Goal: Transaction & Acquisition: Subscribe to service/newsletter

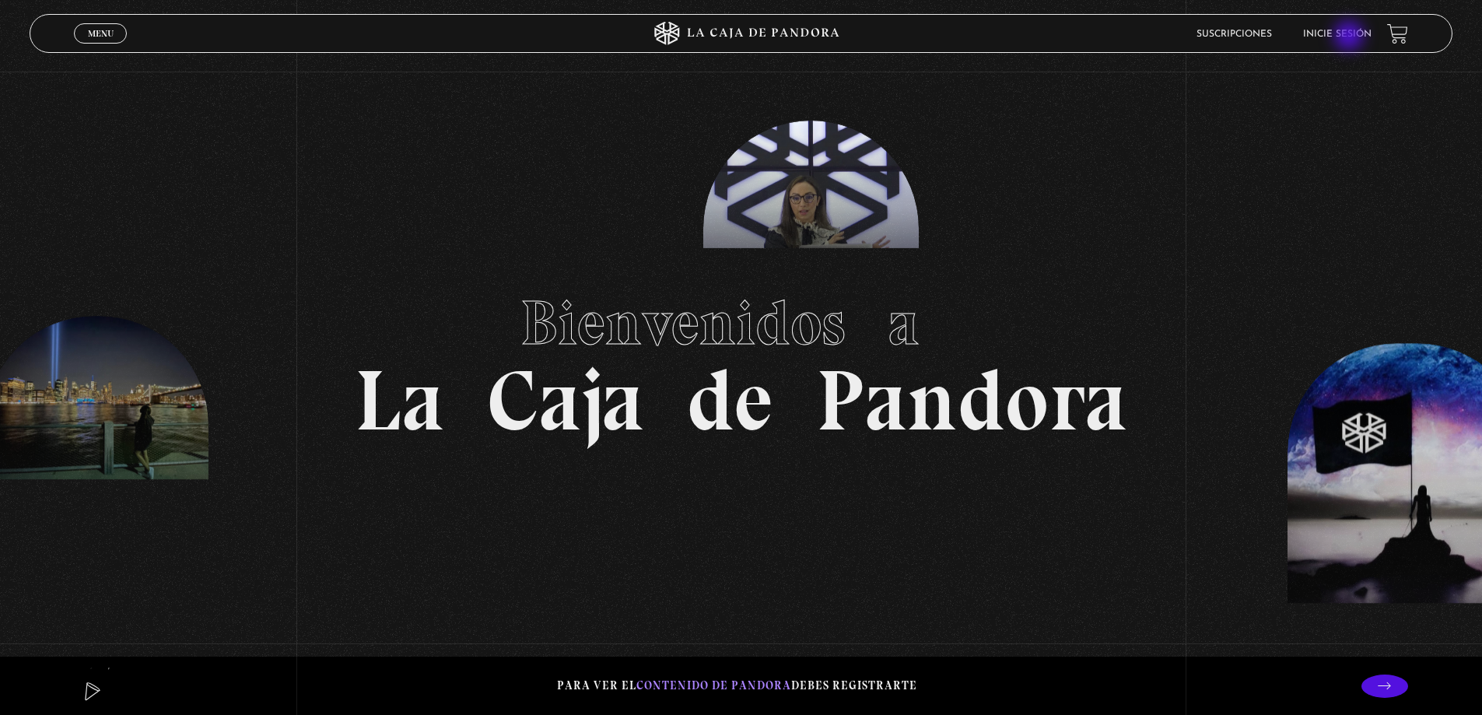
click at [1350, 38] on link "Inicie sesión" at bounding box center [1337, 34] width 68 height 9
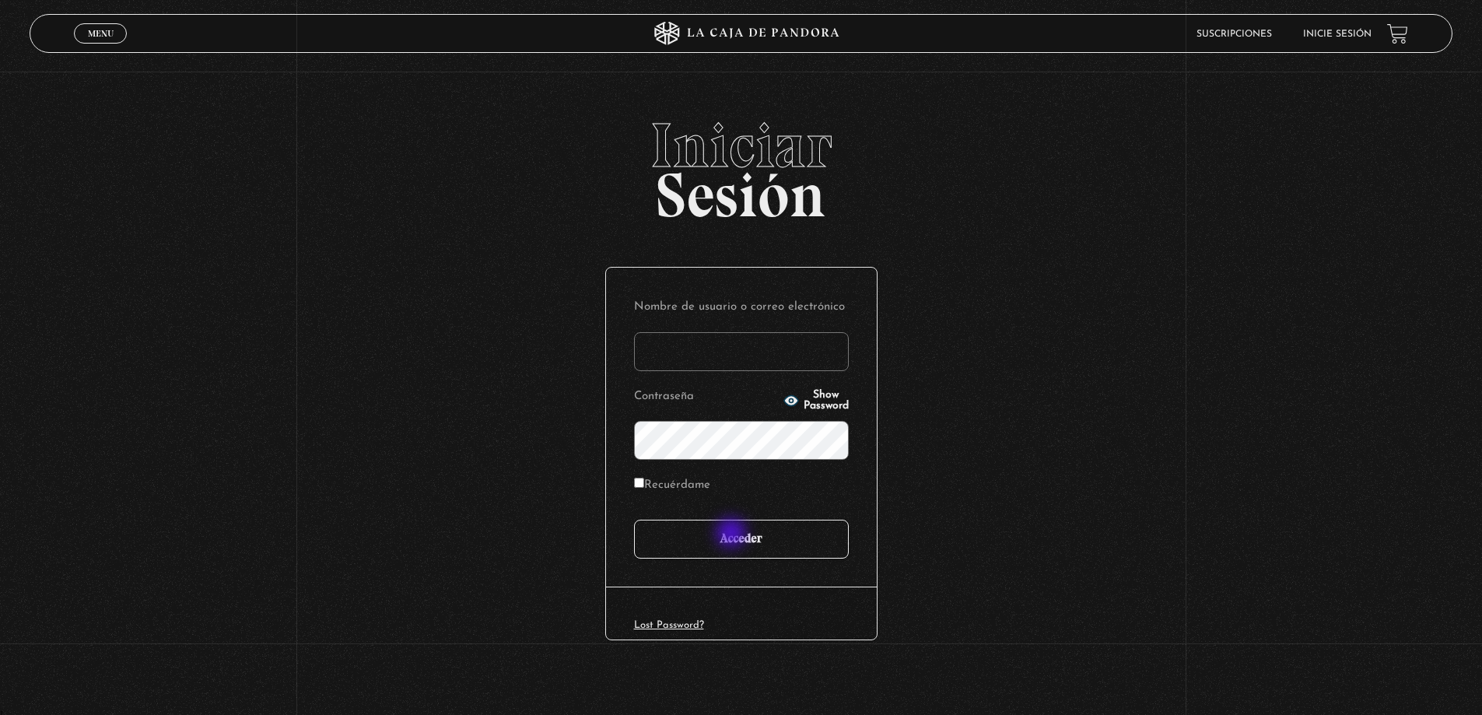
type input "jantonio0399@gmail.com"
click at [733, 534] on input "Acceder" at bounding box center [741, 539] width 215 height 39
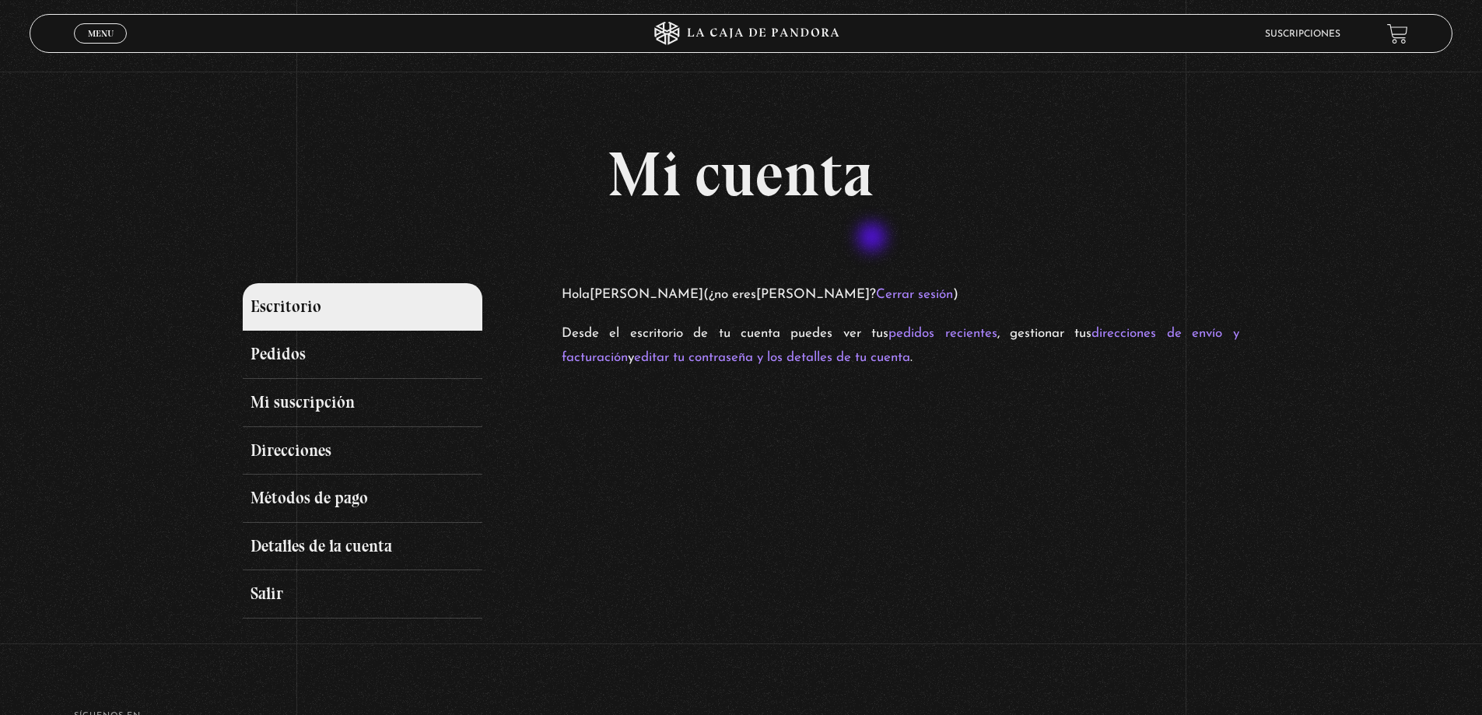
click at [873, 239] on div "Mi cuenta Escritorio Pedidos Mi suscripción Direcciones Métodos de pago Detalle…" at bounding box center [741, 380] width 996 height 475
click at [440, 391] on link "Mi suscripción" at bounding box center [362, 403] width 239 height 48
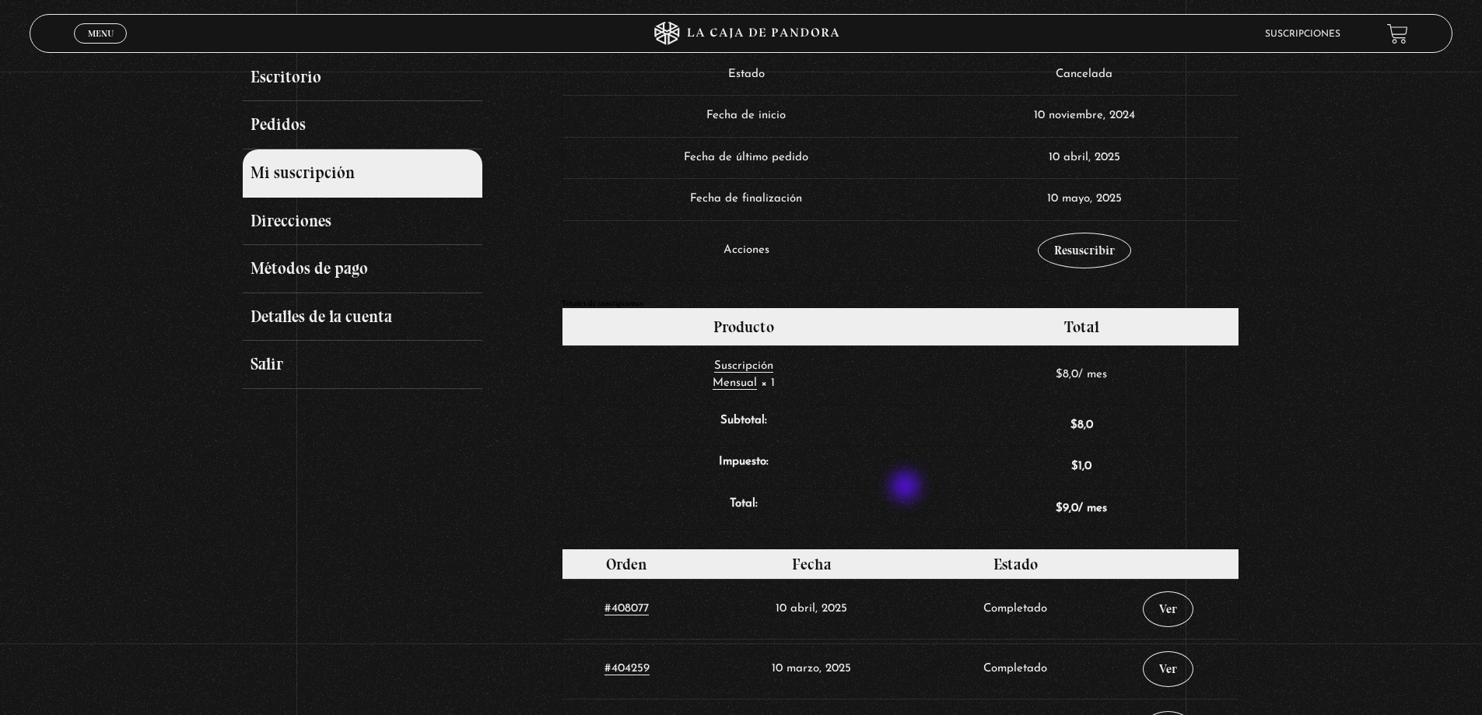
scroll to position [233, 0]
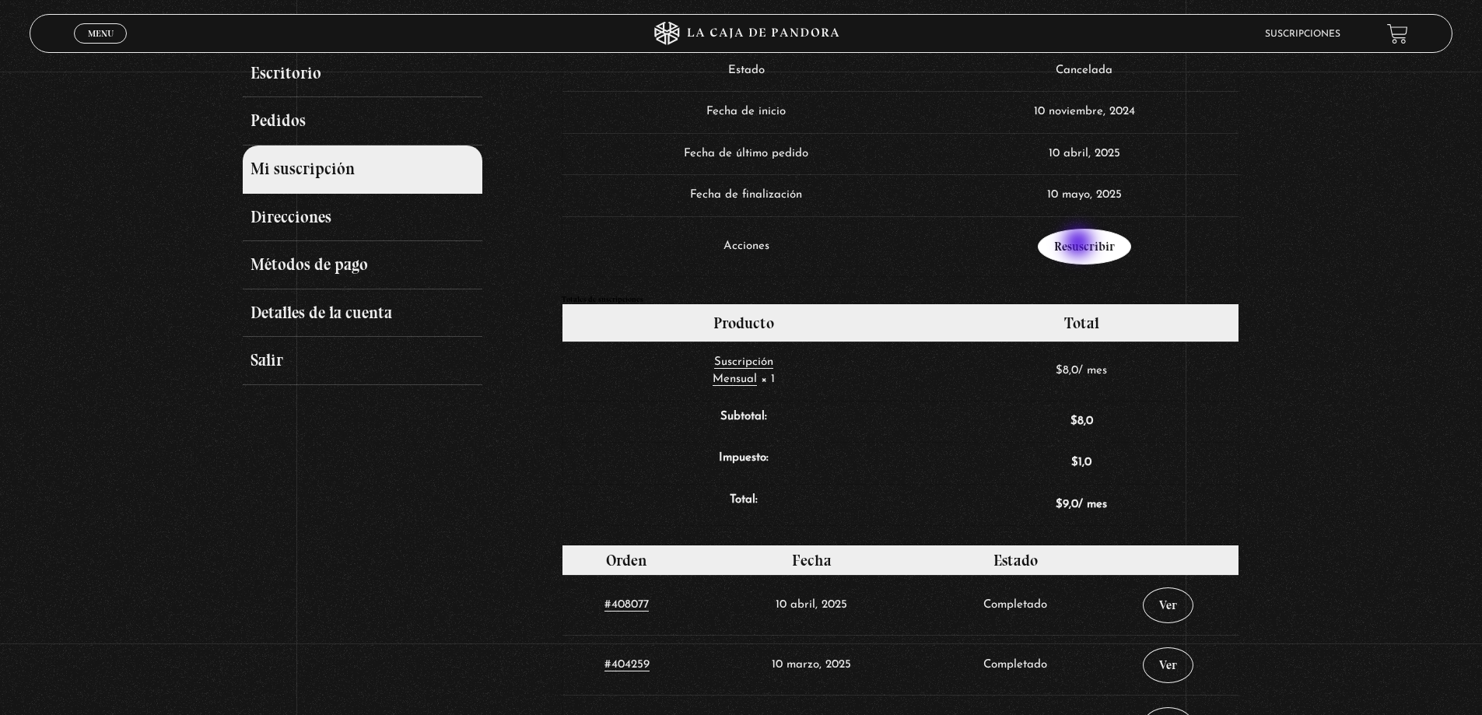
click at [1080, 244] on link "Resuscribir" at bounding box center [1084, 247] width 93 height 36
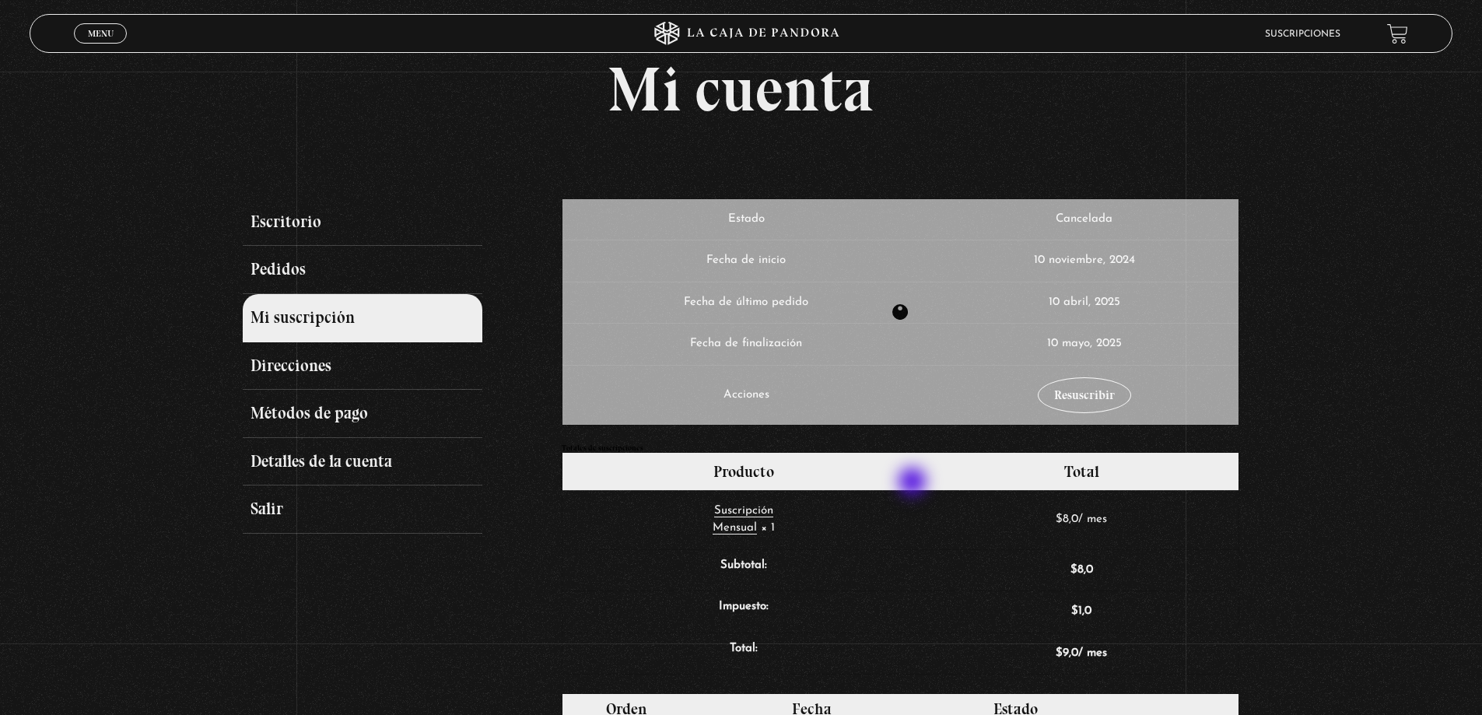
scroll to position [78, 0]
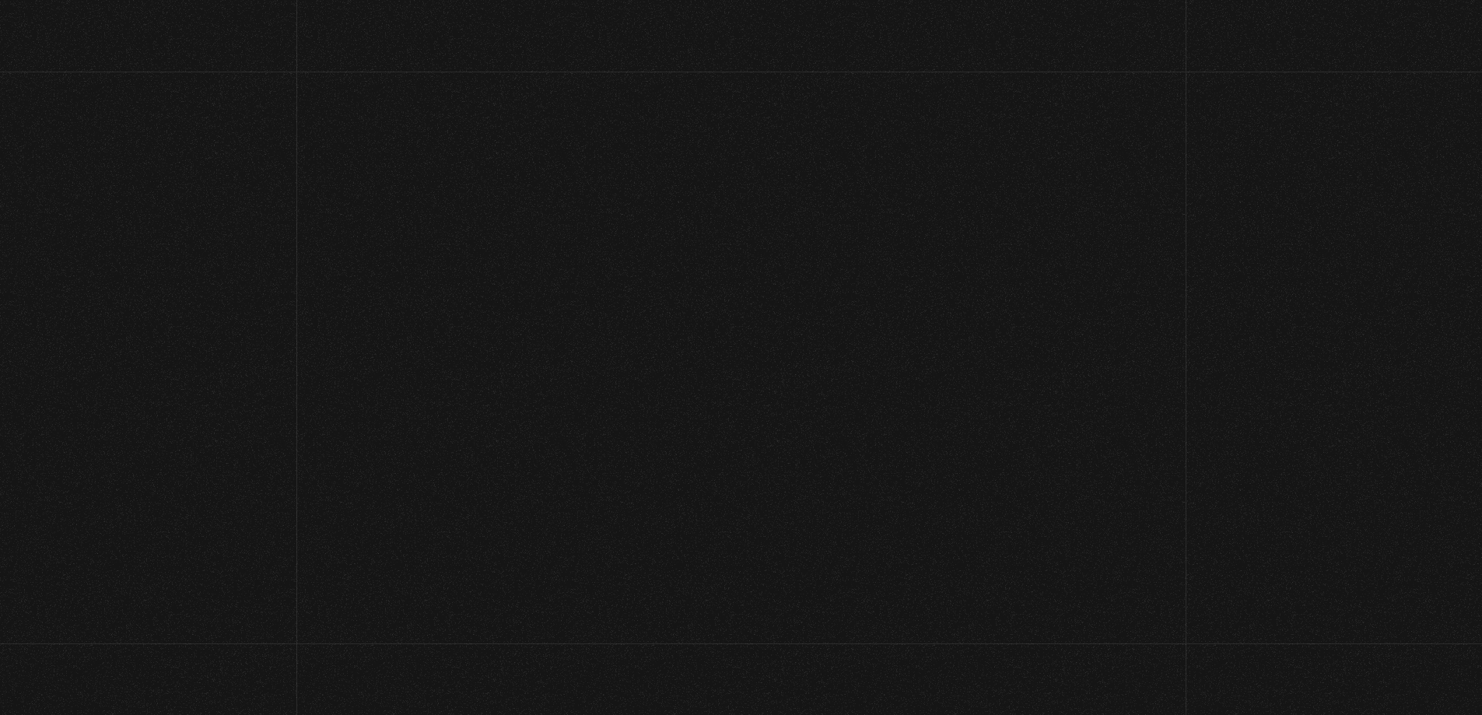
select select "CR-H"
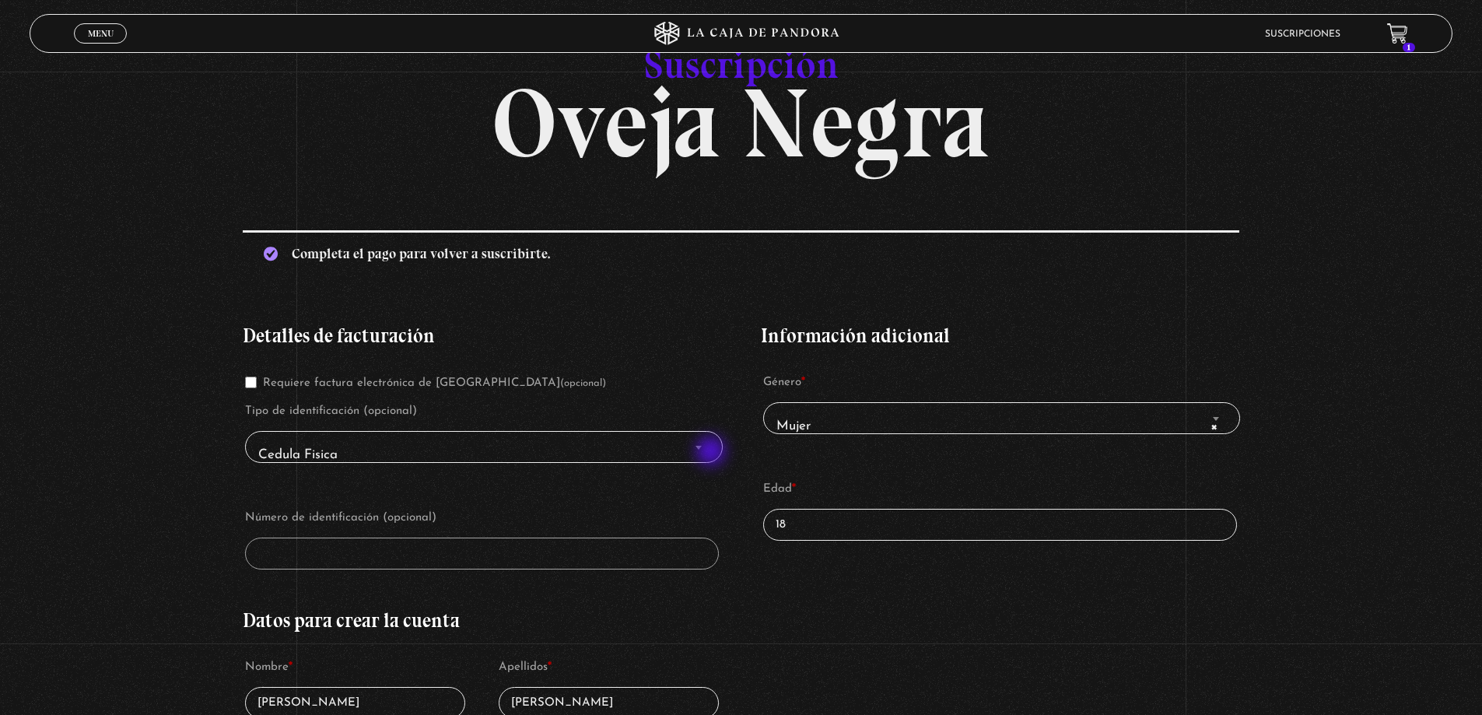
scroll to position [156, 0]
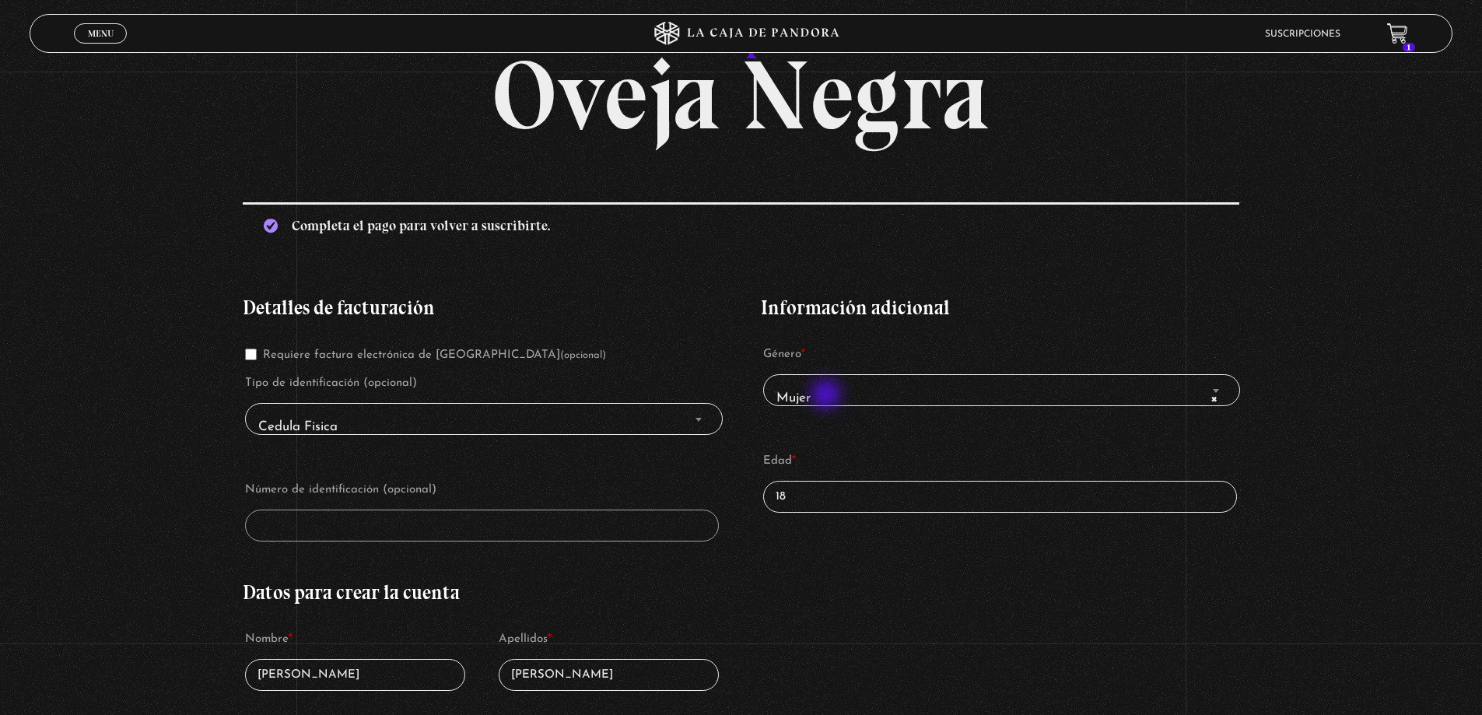
click at [831, 394] on span "× Mujer" at bounding box center [1001, 398] width 463 height 35
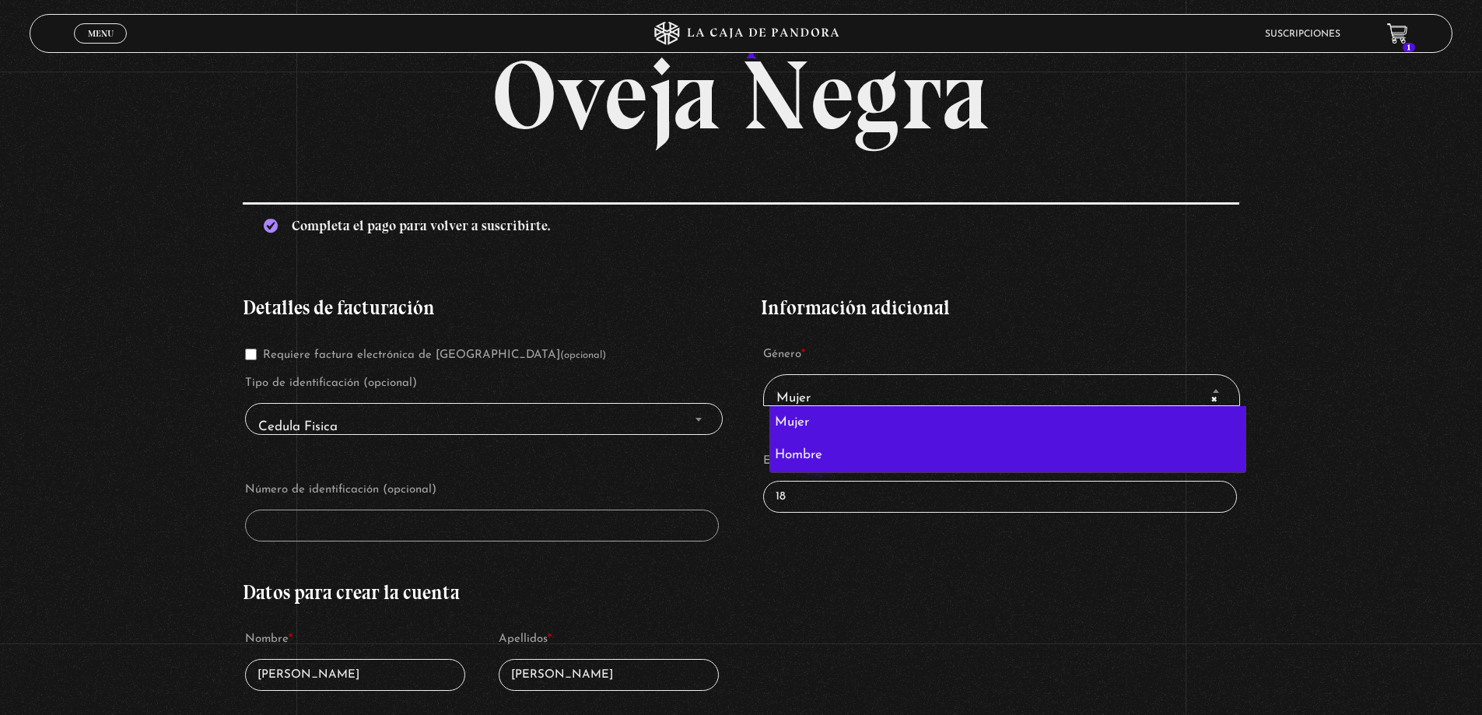
select select "hombre"
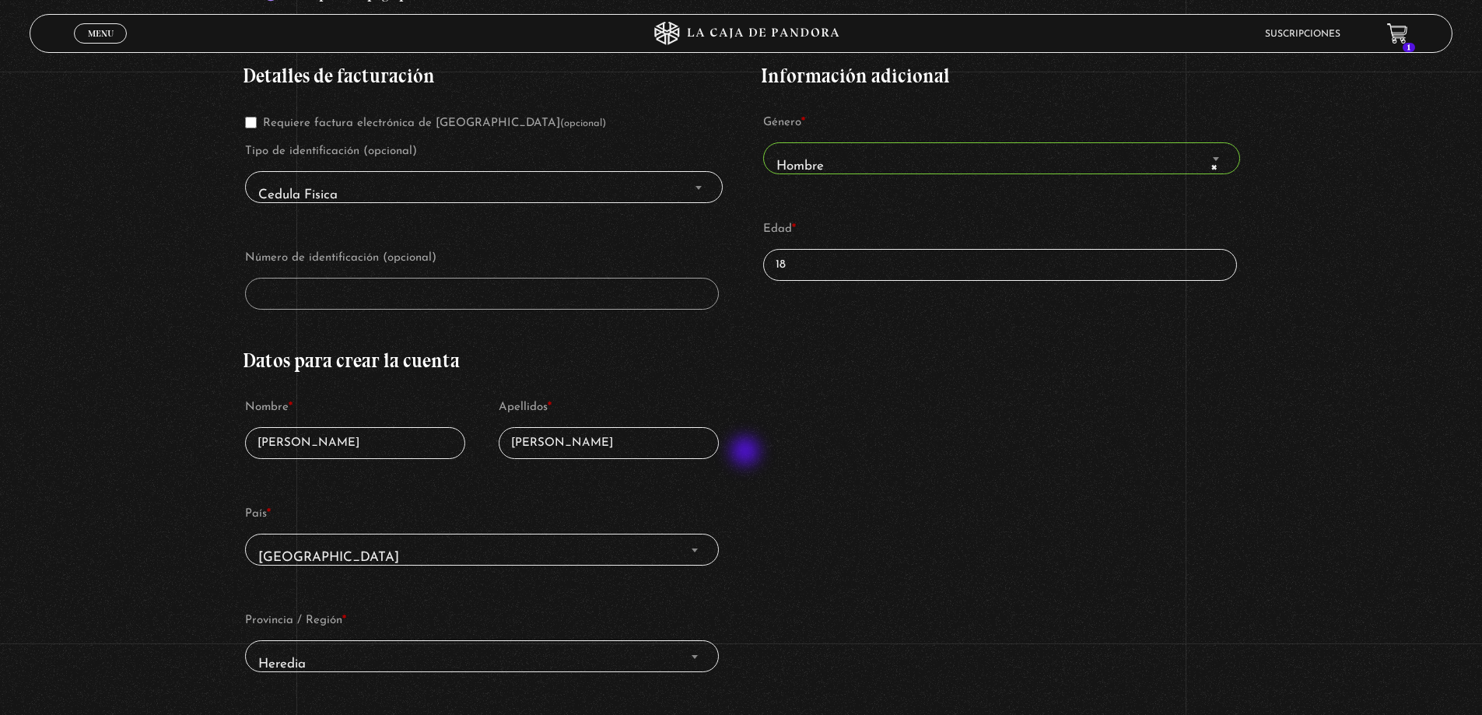
scroll to position [389, 0]
click at [526, 274] on p "Número de identificación (opcional)" at bounding box center [482, 277] width 478 height 68
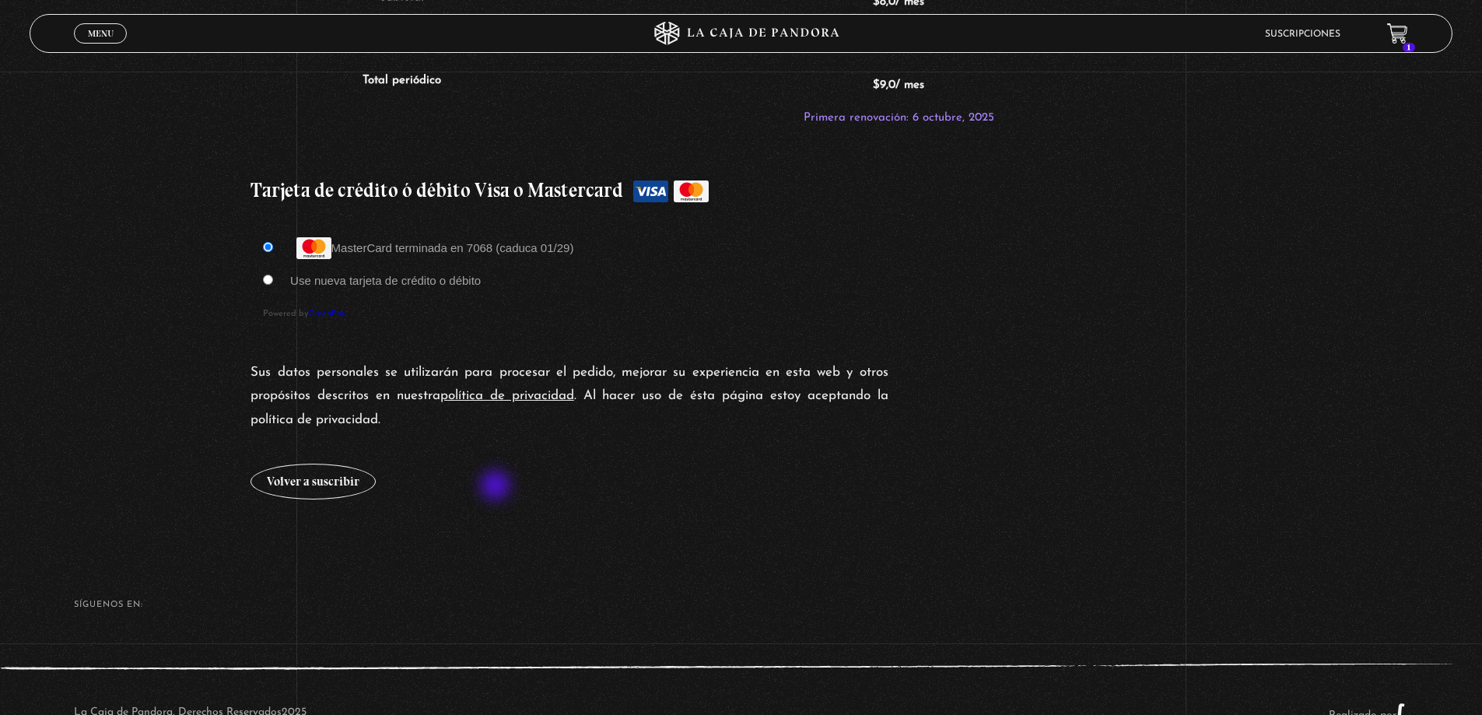
scroll to position [1409, 0]
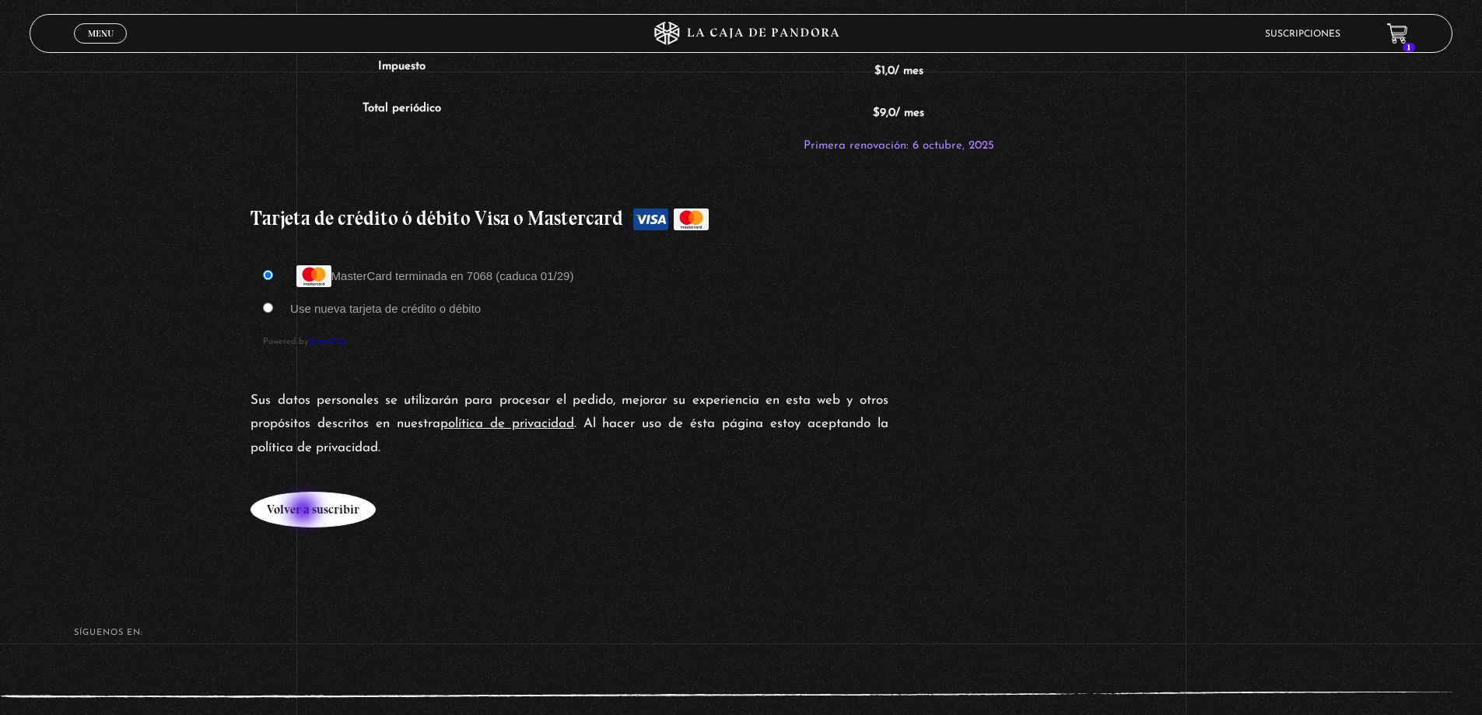
click at [305, 511] on button "Volver a suscribir" at bounding box center [312, 510] width 125 height 36
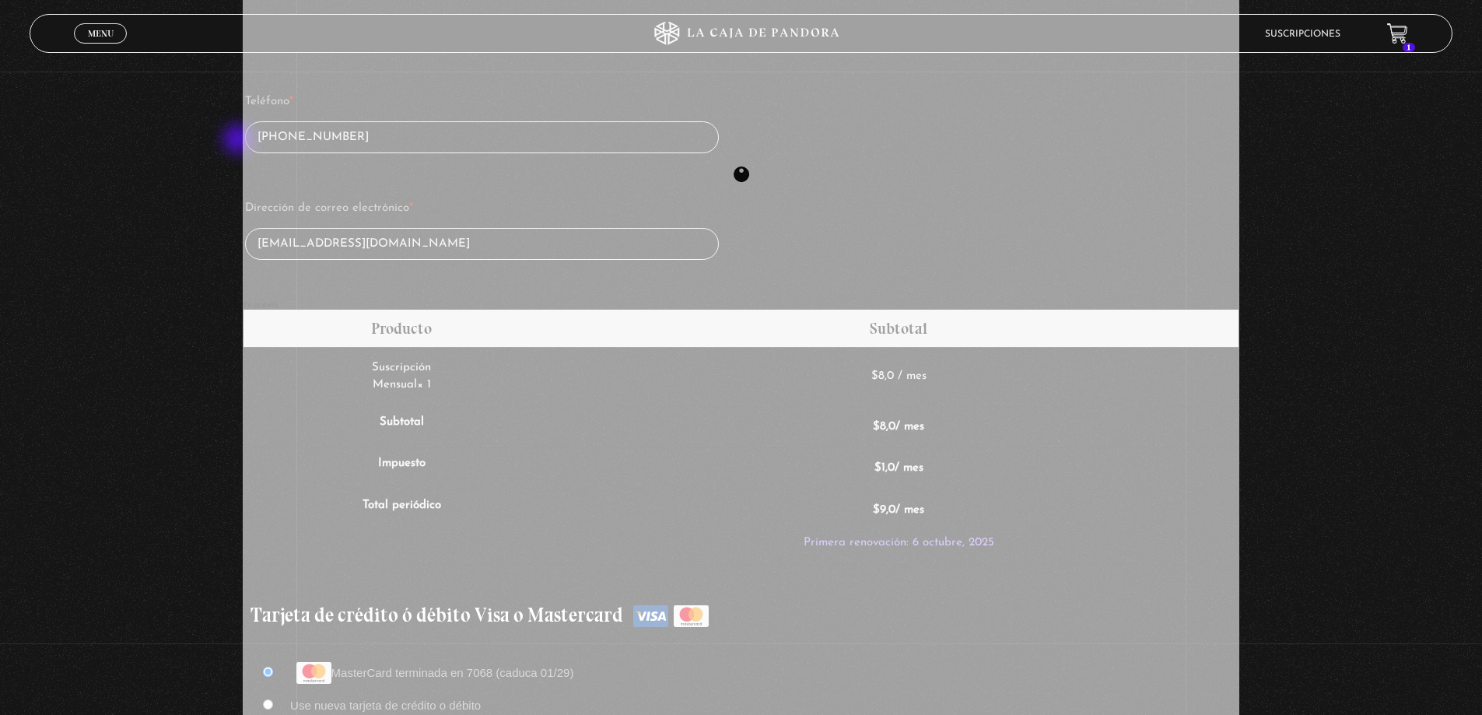
scroll to position [787, 0]
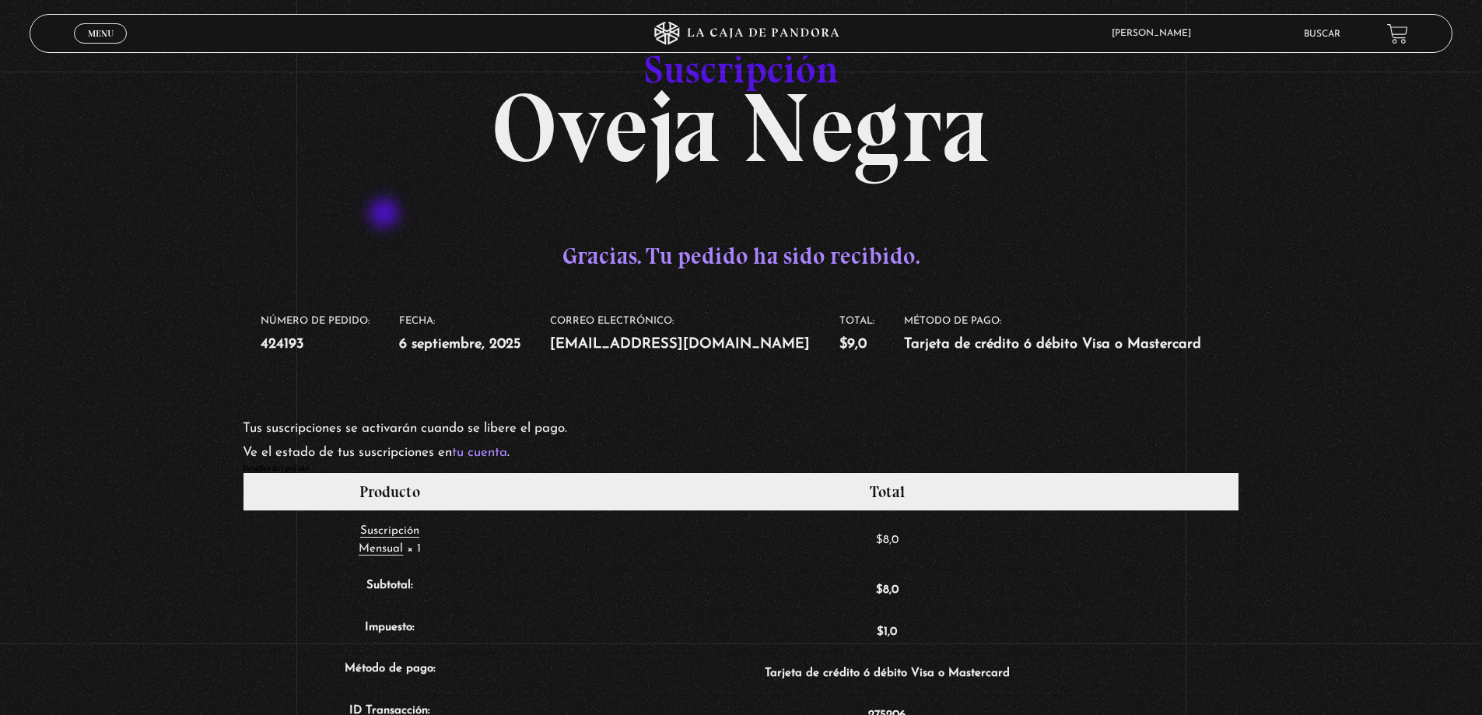
scroll to position [311, 0]
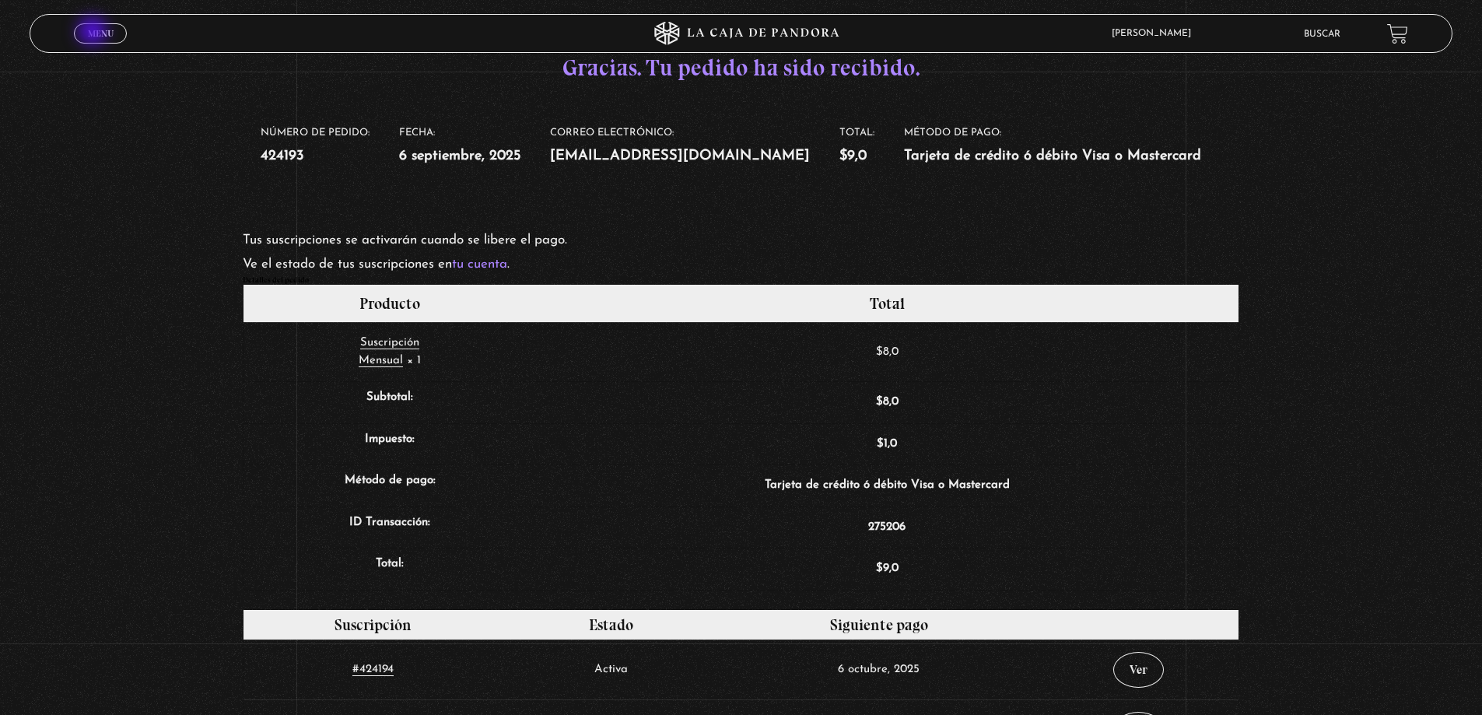
click at [94, 33] on span "Menu" at bounding box center [101, 33] width 26 height 9
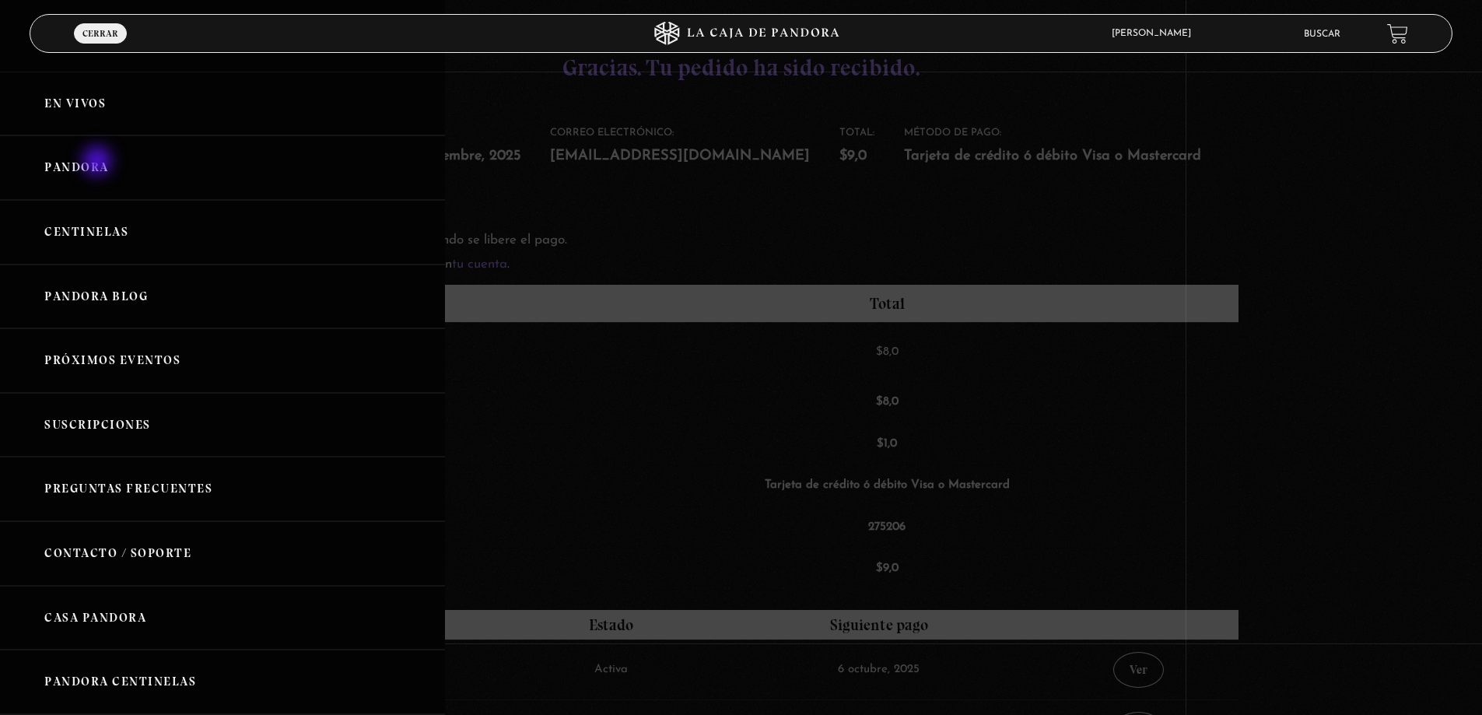
click at [98, 163] on link "Pandora" at bounding box center [222, 167] width 445 height 65
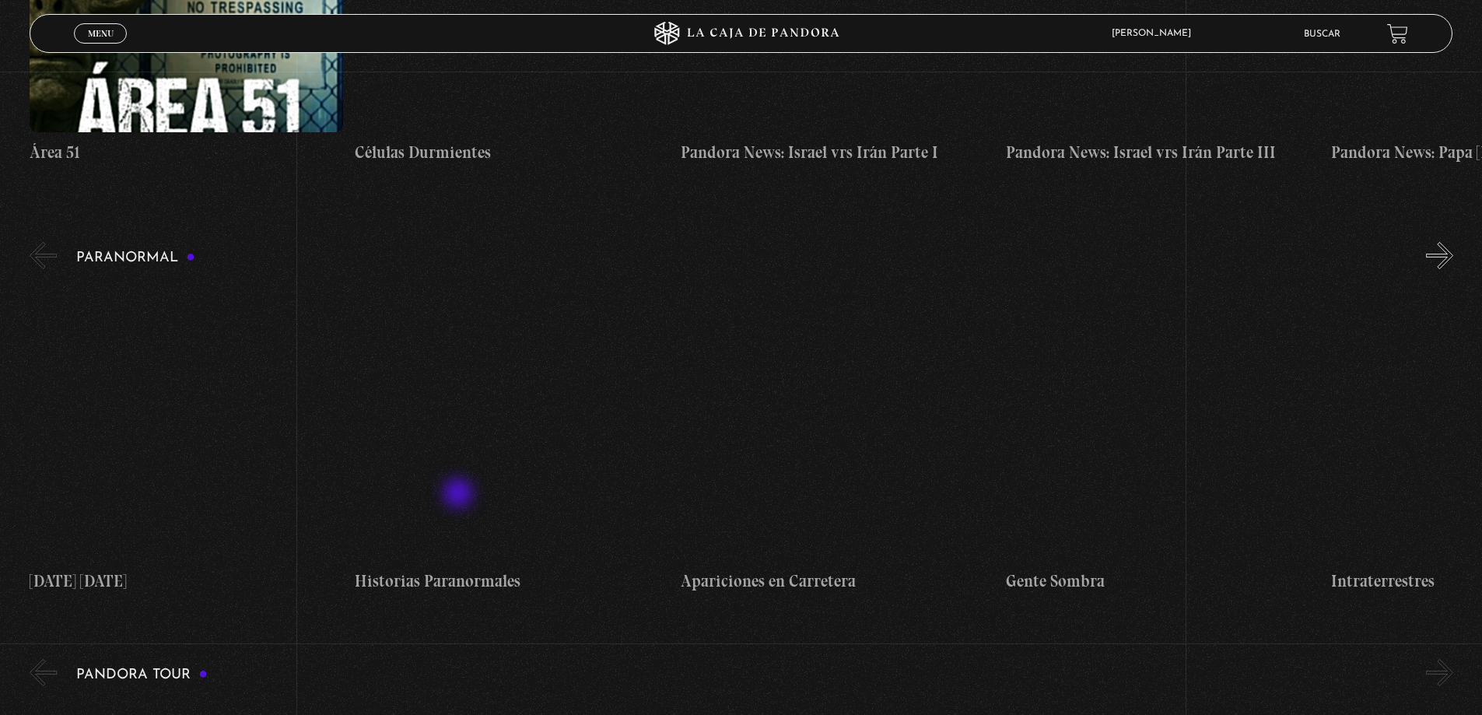
scroll to position [544, 0]
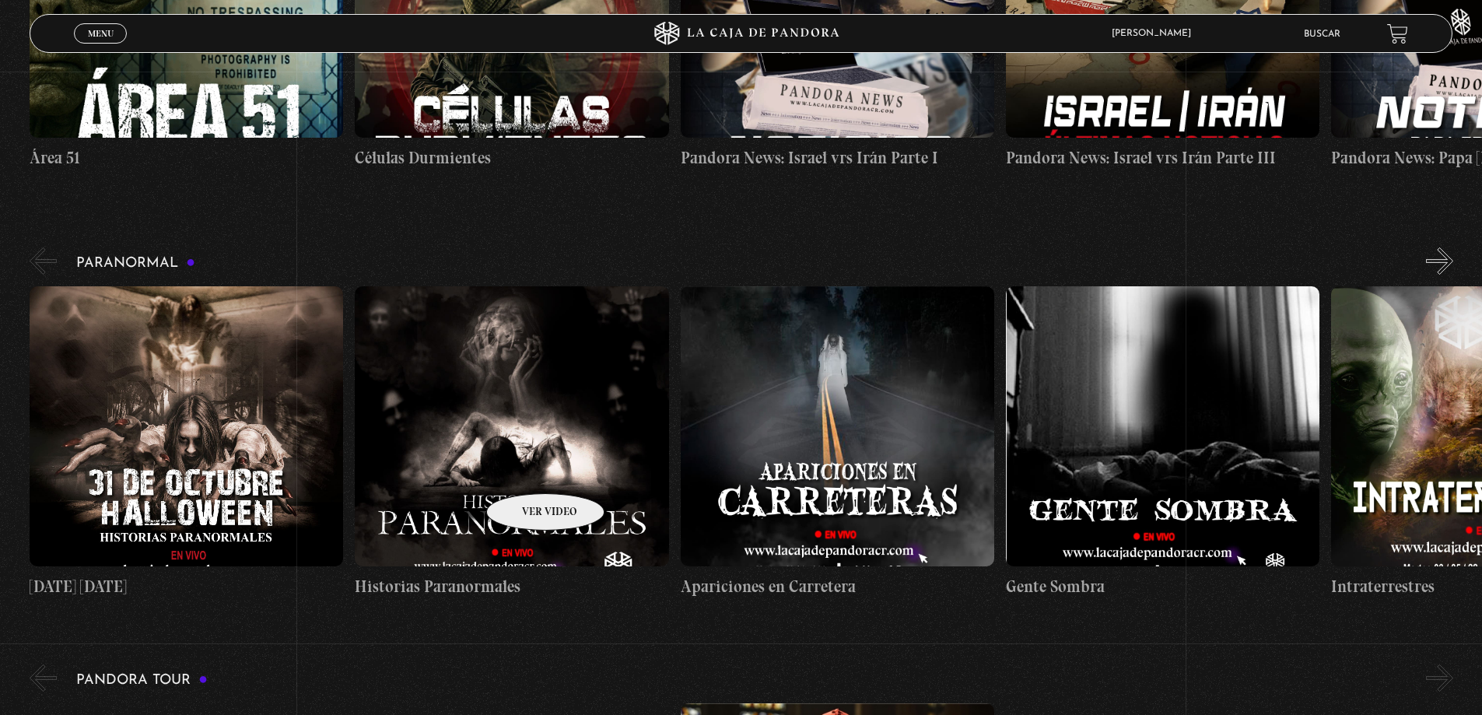
click at [522, 457] on figure at bounding box center [511, 426] width 313 height 280
click at [523, 526] on figure at bounding box center [511, 426] width 313 height 280
click at [475, 446] on figure at bounding box center [511, 426] width 313 height 280
click at [481, 477] on figure at bounding box center [511, 426] width 313 height 280
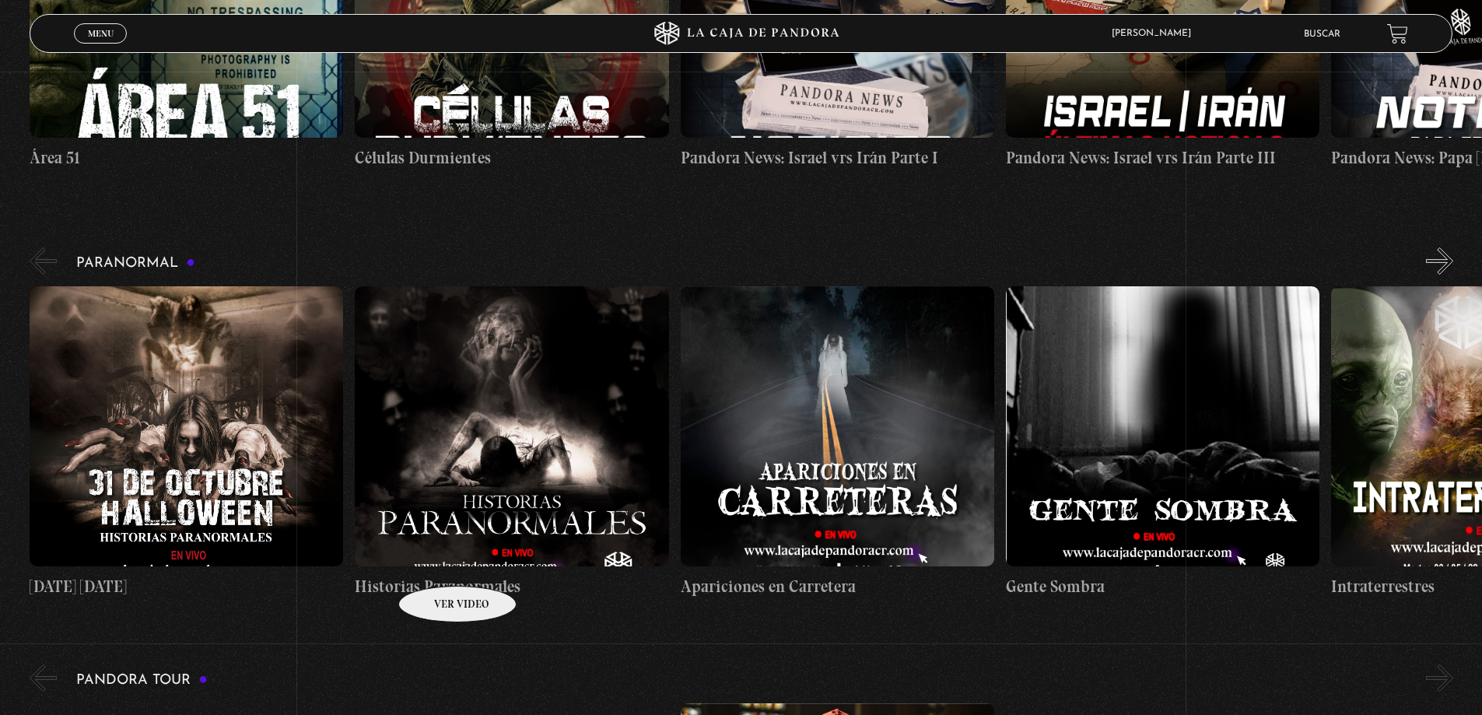
click at [432, 570] on link "Historias Paranormales" at bounding box center [511, 442] width 313 height 313
click at [432, 572] on link "Historias Paranormales" at bounding box center [511, 442] width 313 height 313
click at [432, 573] on link "Historias Paranormales" at bounding box center [511, 442] width 313 height 313
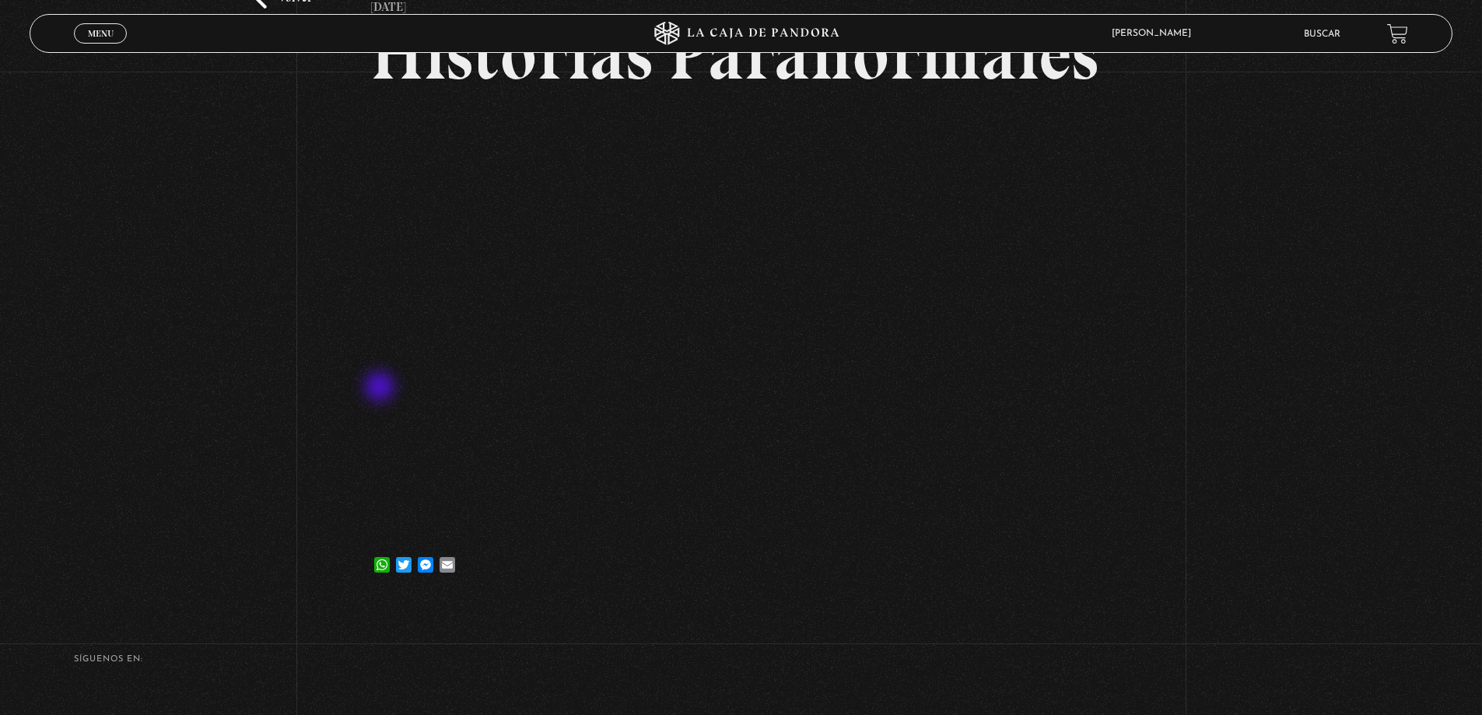
scroll to position [78, 0]
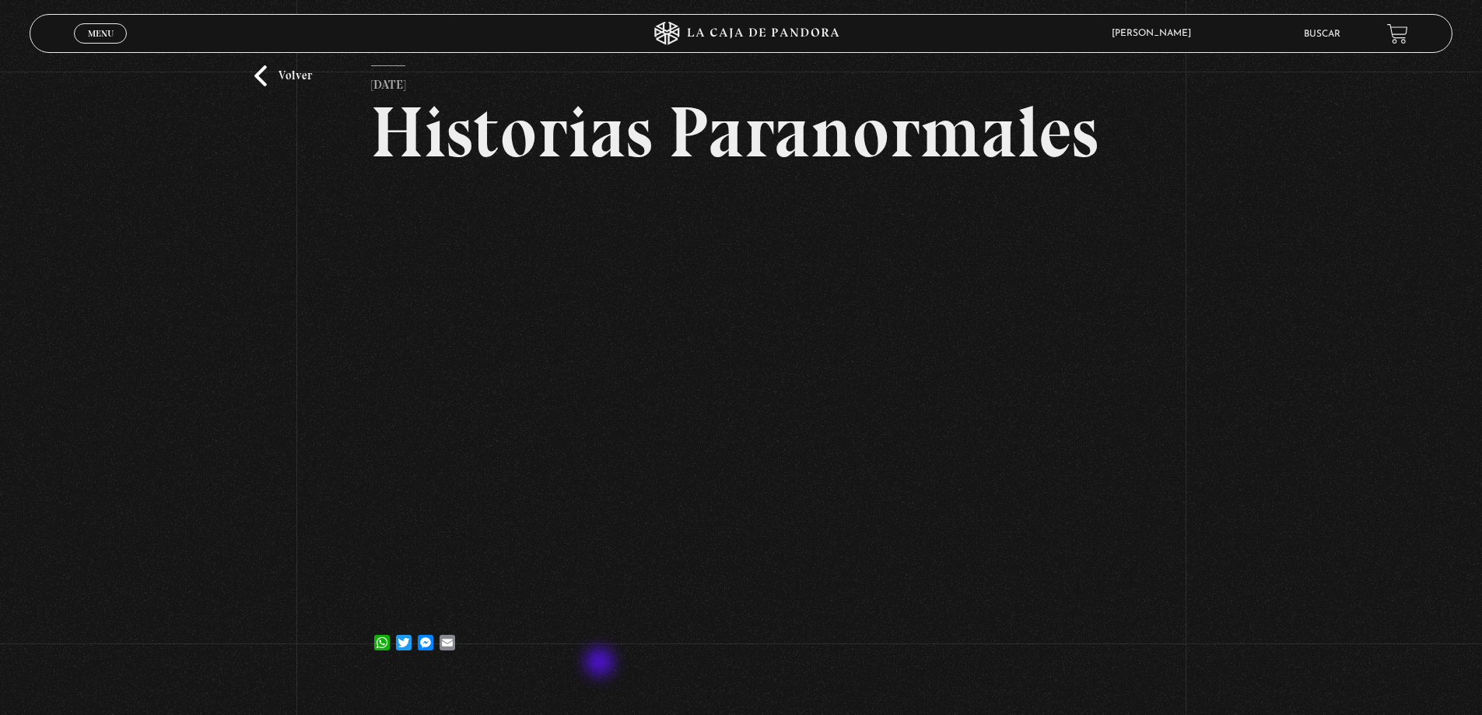
click at [601, 663] on article "[DATE] Historias Paranormales WhatsApp Twitter Messenger Email" at bounding box center [741, 364] width 740 height 598
click at [306, 80] on link "Volver" at bounding box center [283, 75] width 58 height 21
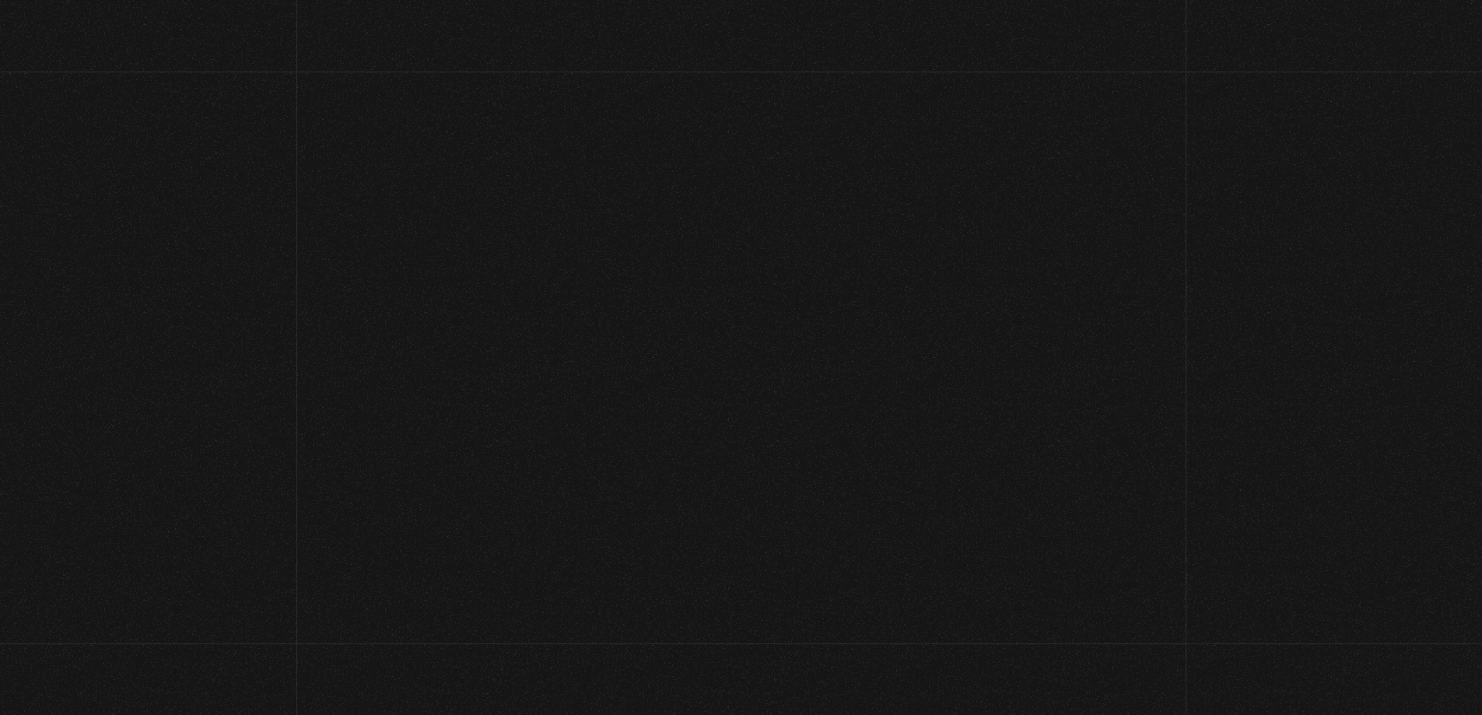
scroll to position [311, 0]
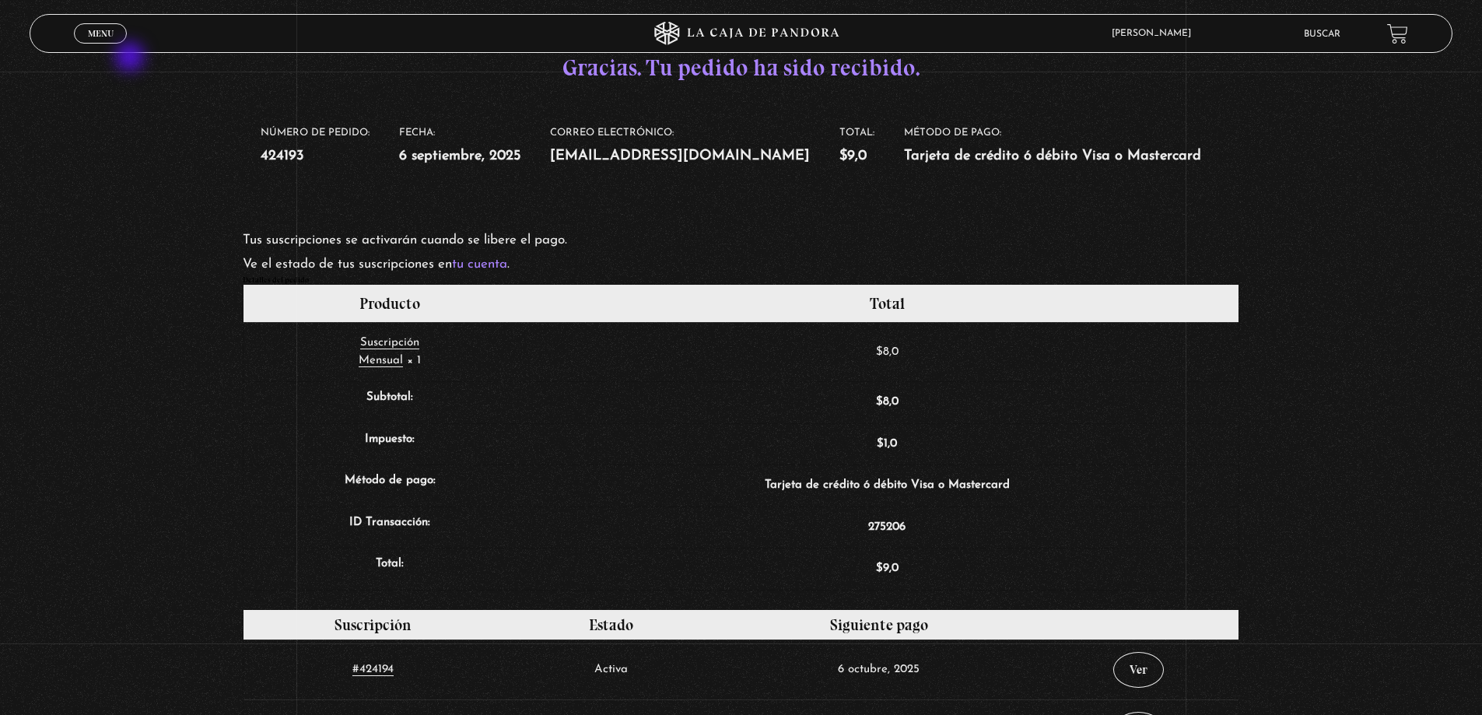
click at [121, 46] on div "Menu Cerrar" at bounding box center [296, 33] width 445 height 37
click at [116, 35] on link "Menu Cerrar" at bounding box center [100, 33] width 53 height 20
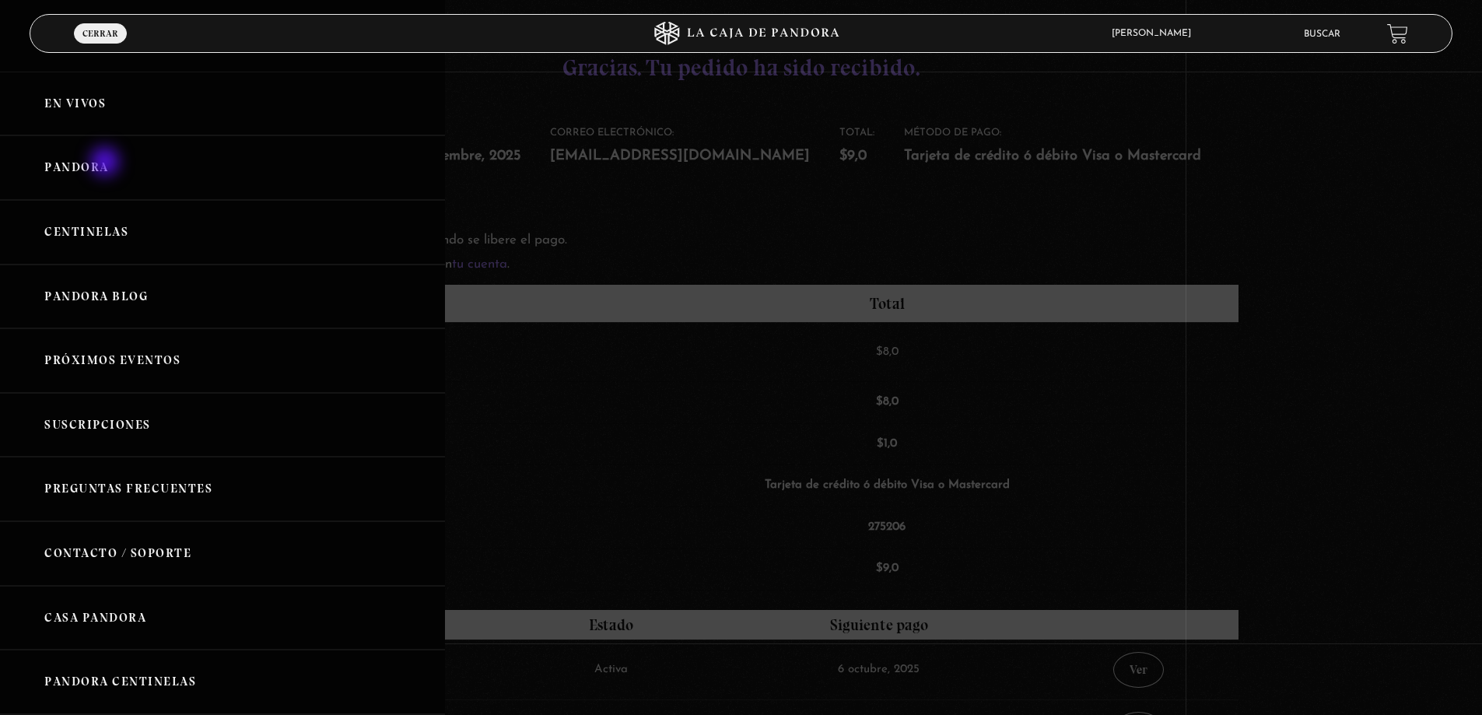
click at [107, 163] on link "Pandora" at bounding box center [222, 167] width 445 height 65
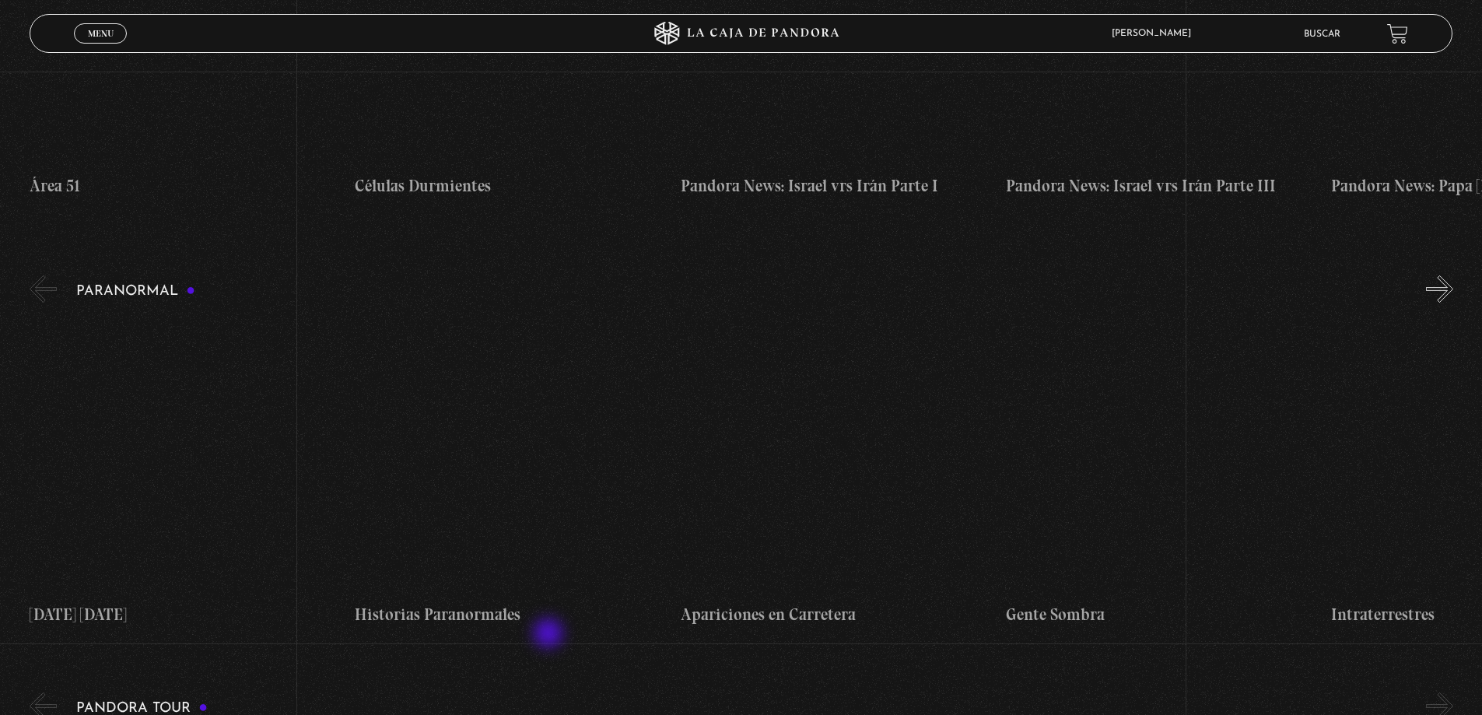
scroll to position [544, 0]
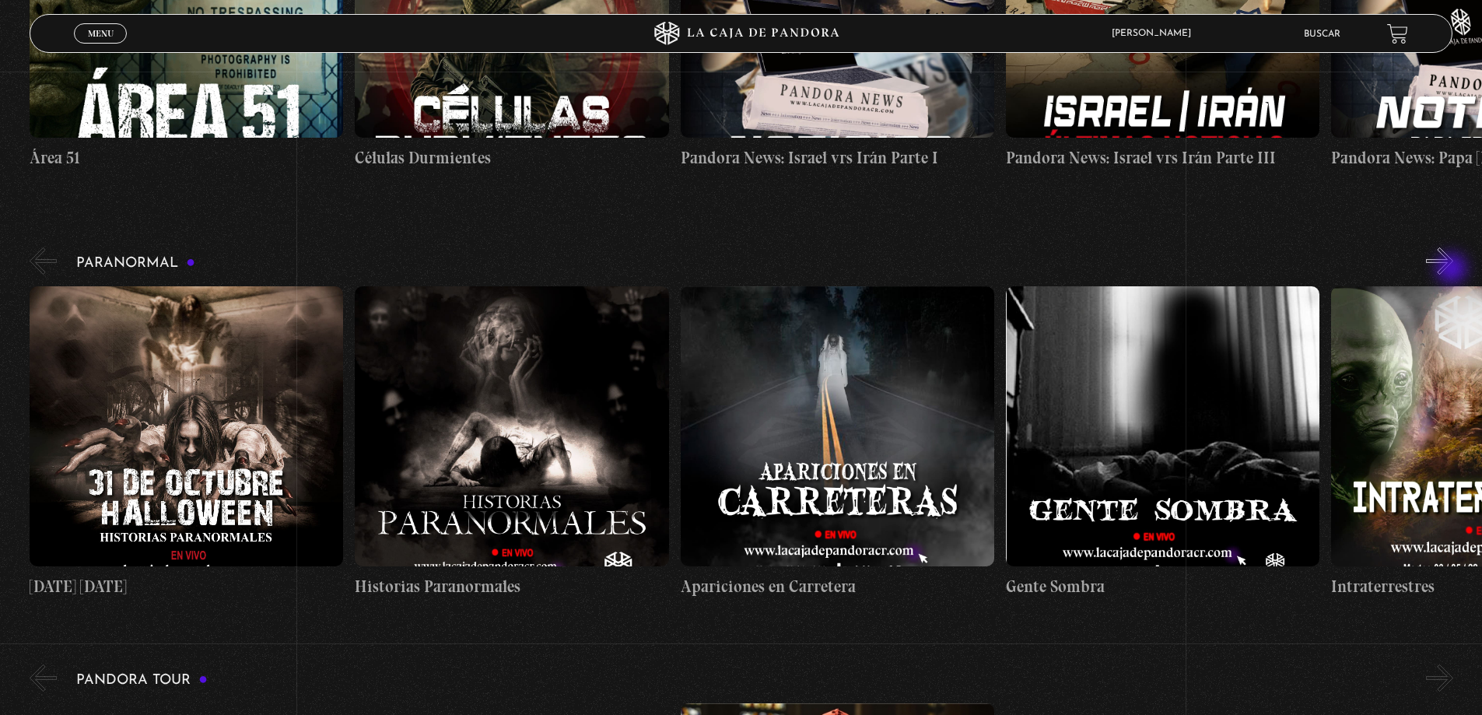
click at [1453, 270] on button "»" at bounding box center [1439, 260] width 27 height 27
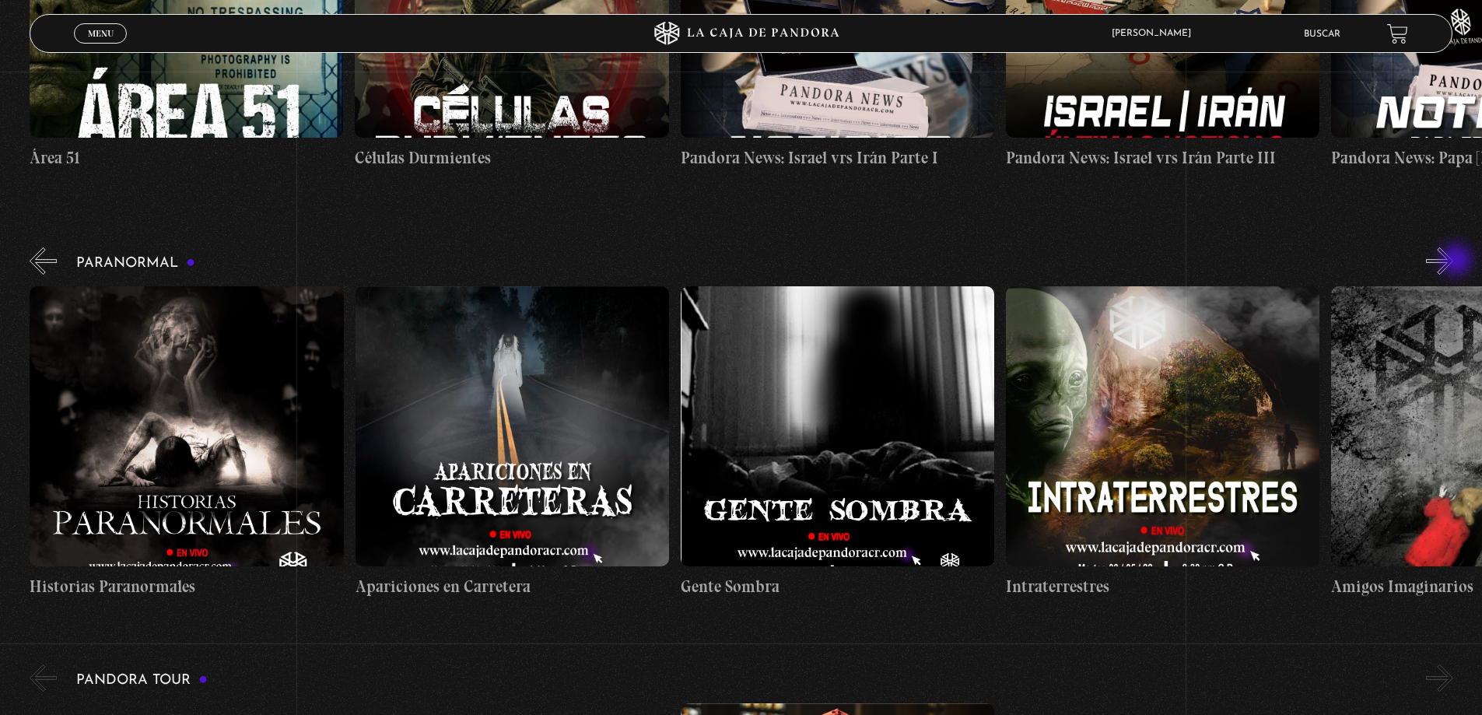
click at [1453, 260] on button "»" at bounding box center [1439, 260] width 27 height 27
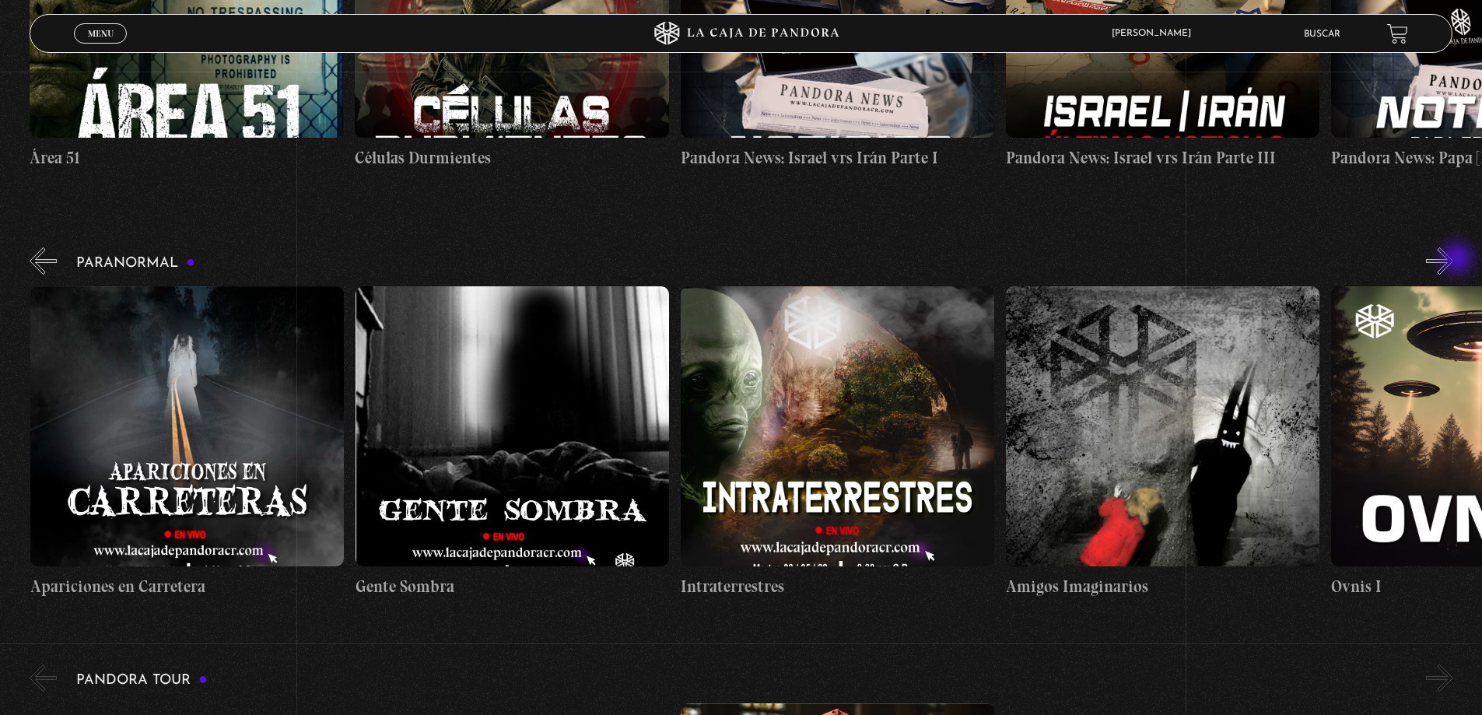
click at [1453, 260] on button "»" at bounding box center [1439, 260] width 27 height 27
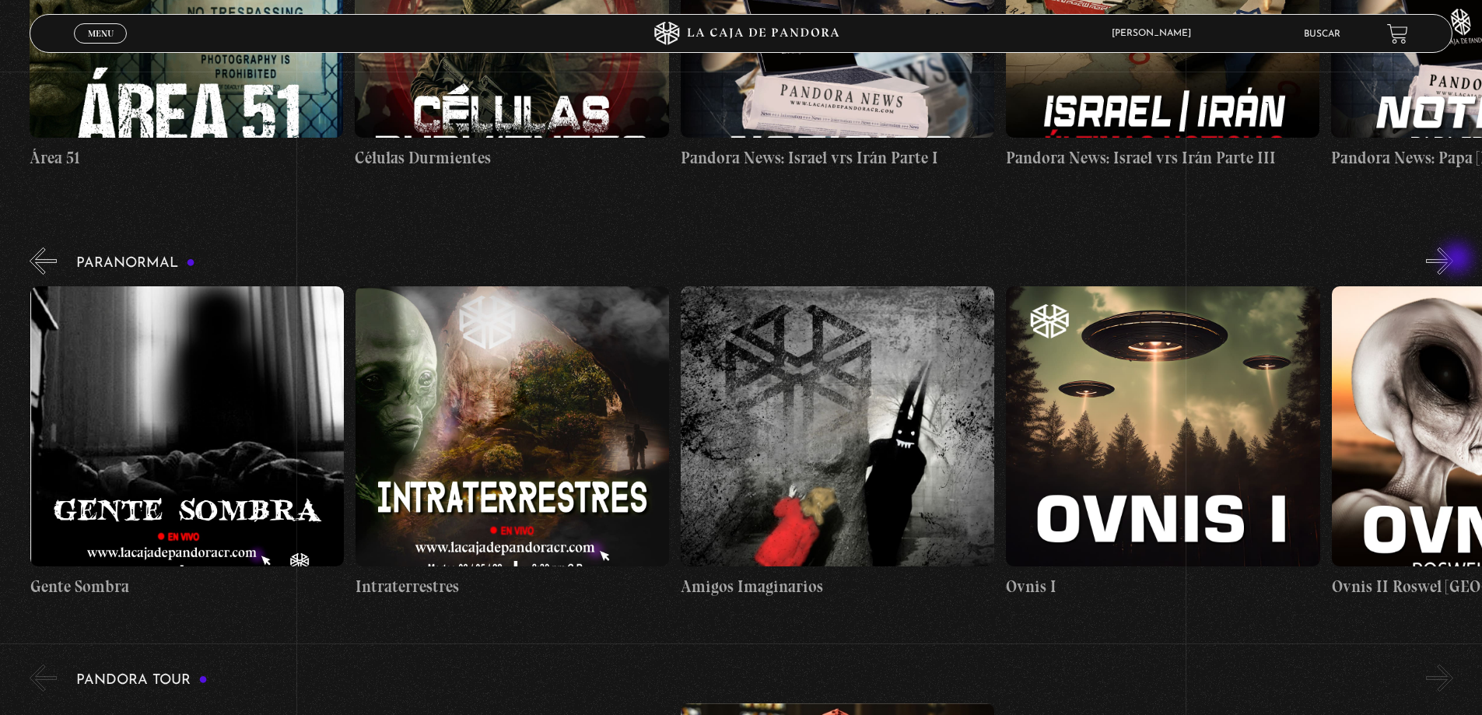
scroll to position [0, 976]
click at [1453, 260] on button "»" at bounding box center [1439, 260] width 27 height 27
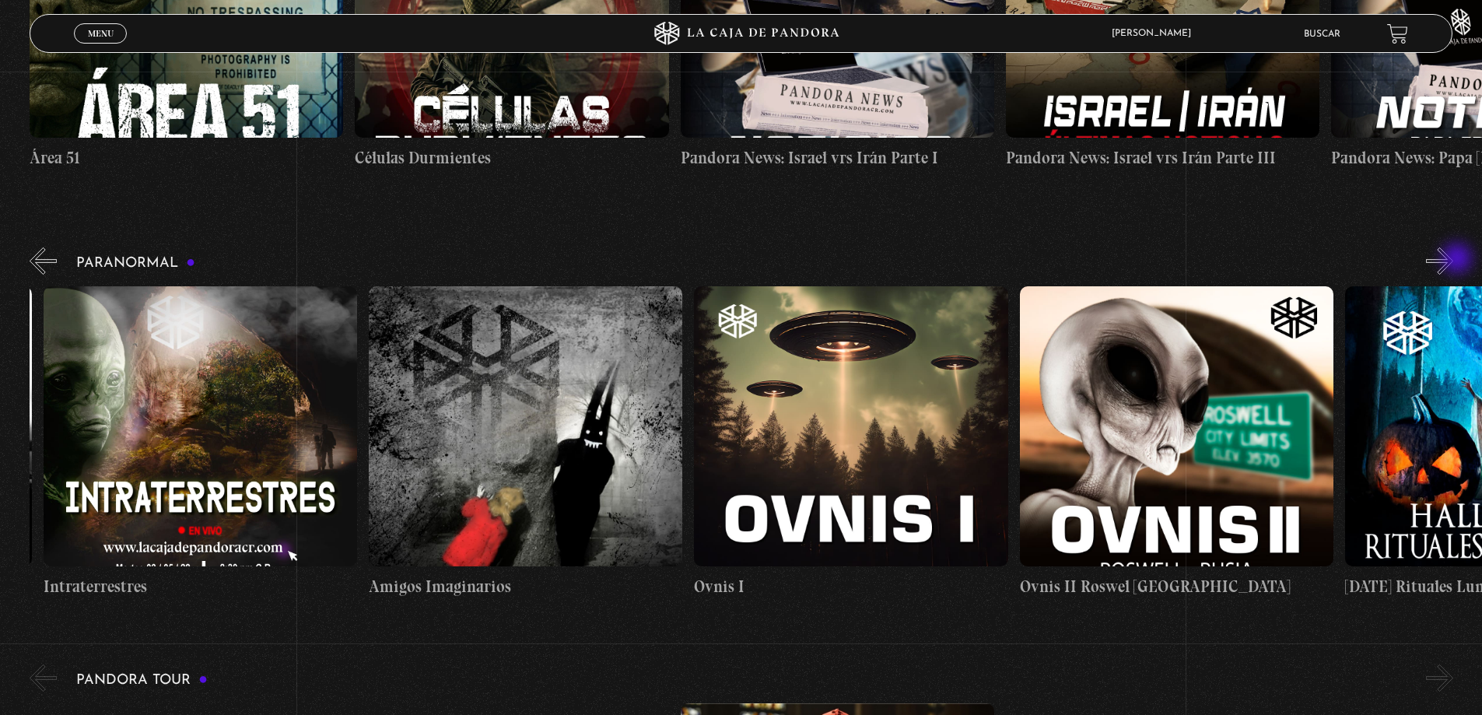
click at [1453, 260] on button "»" at bounding box center [1439, 260] width 27 height 27
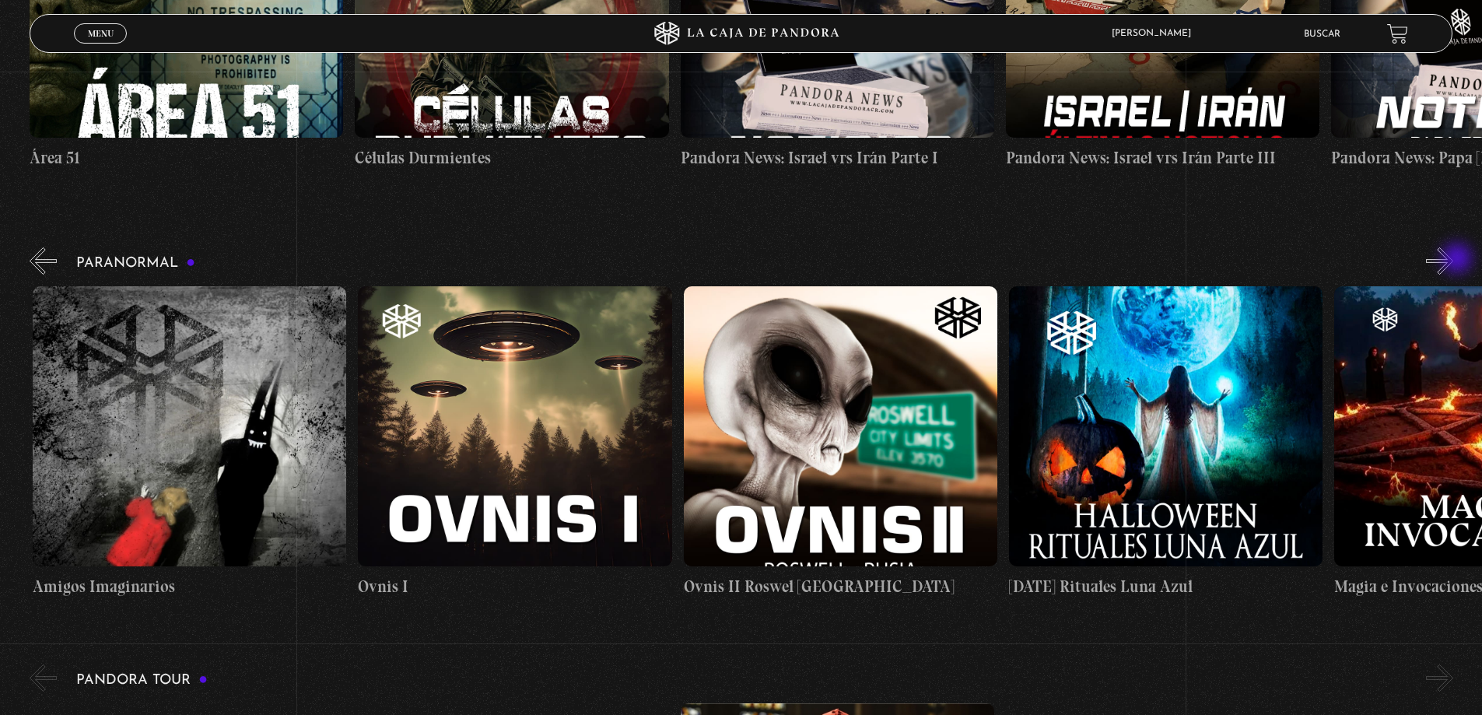
click at [1453, 260] on button "»" at bounding box center [1439, 260] width 27 height 27
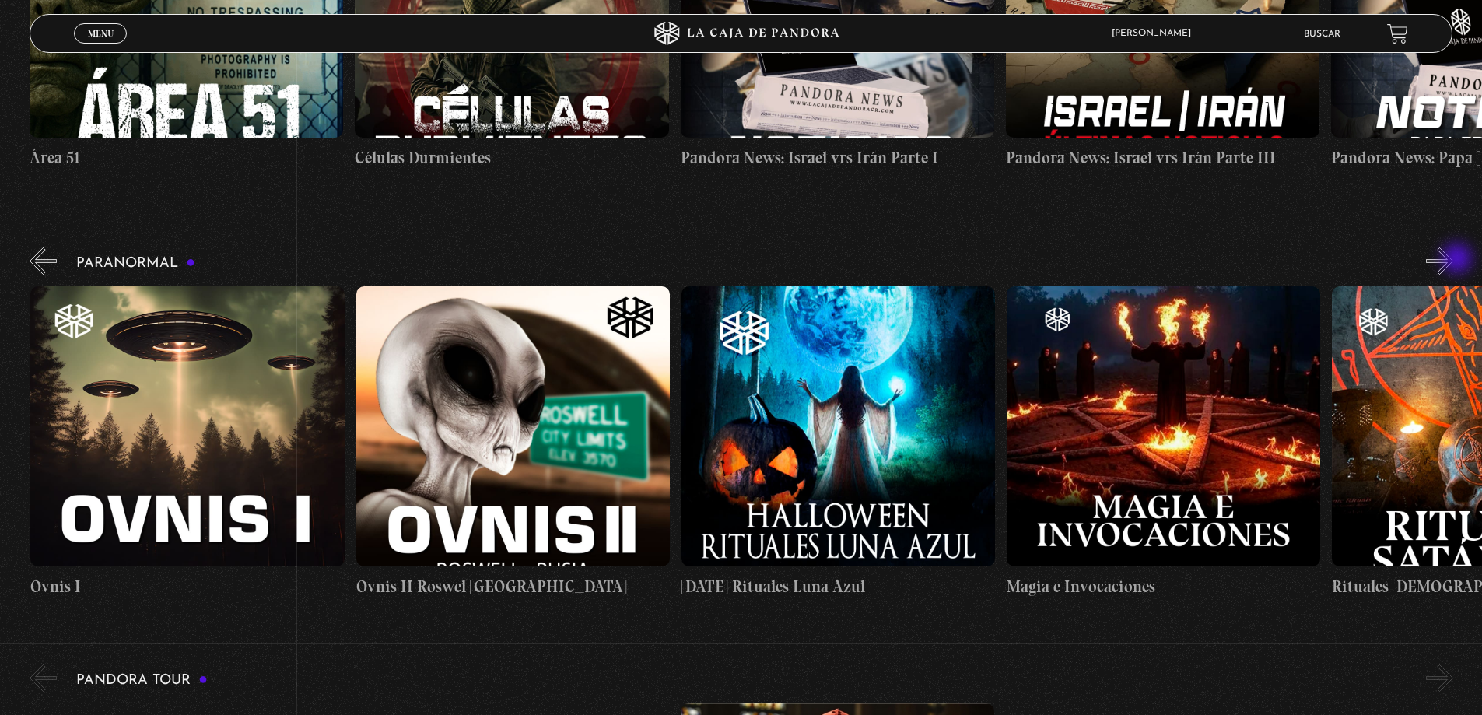
click at [1453, 260] on button "»" at bounding box center [1439, 260] width 27 height 27
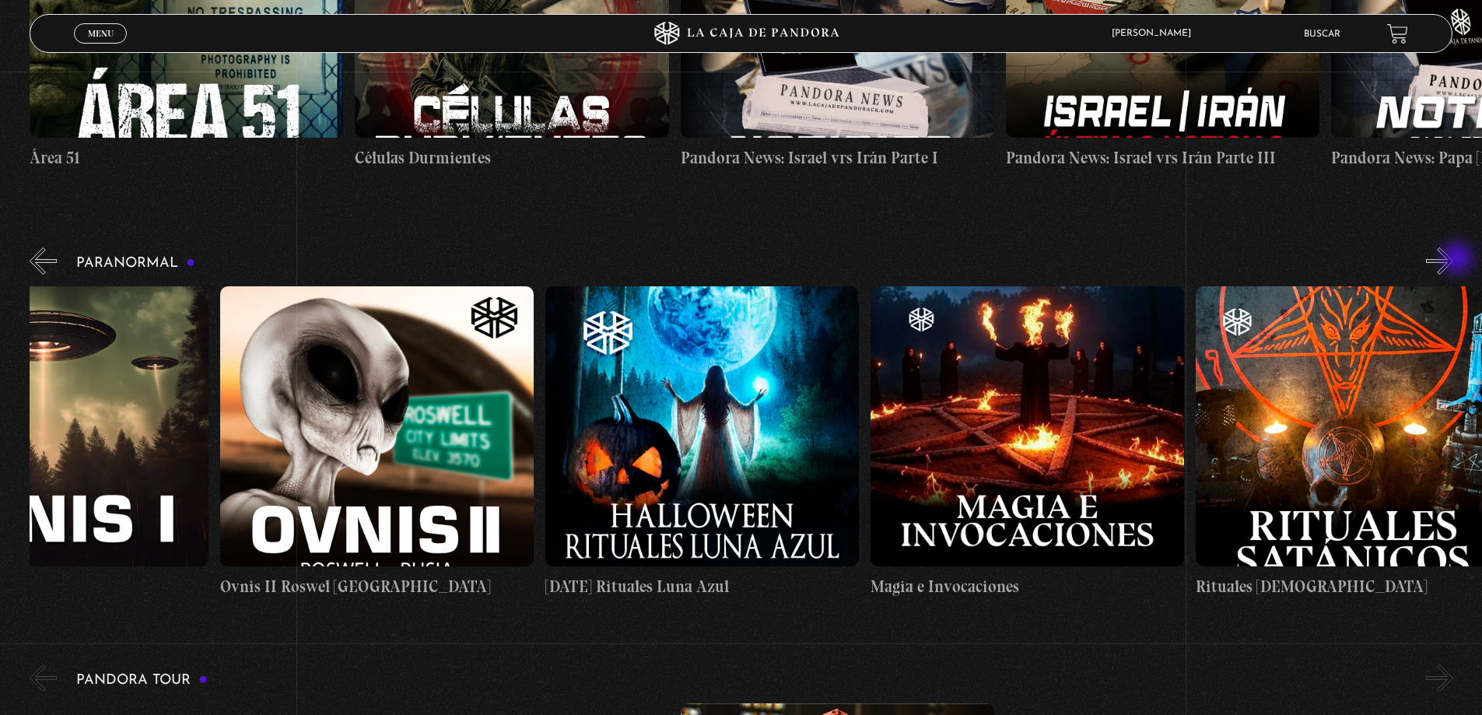
scroll to position [0, 2114]
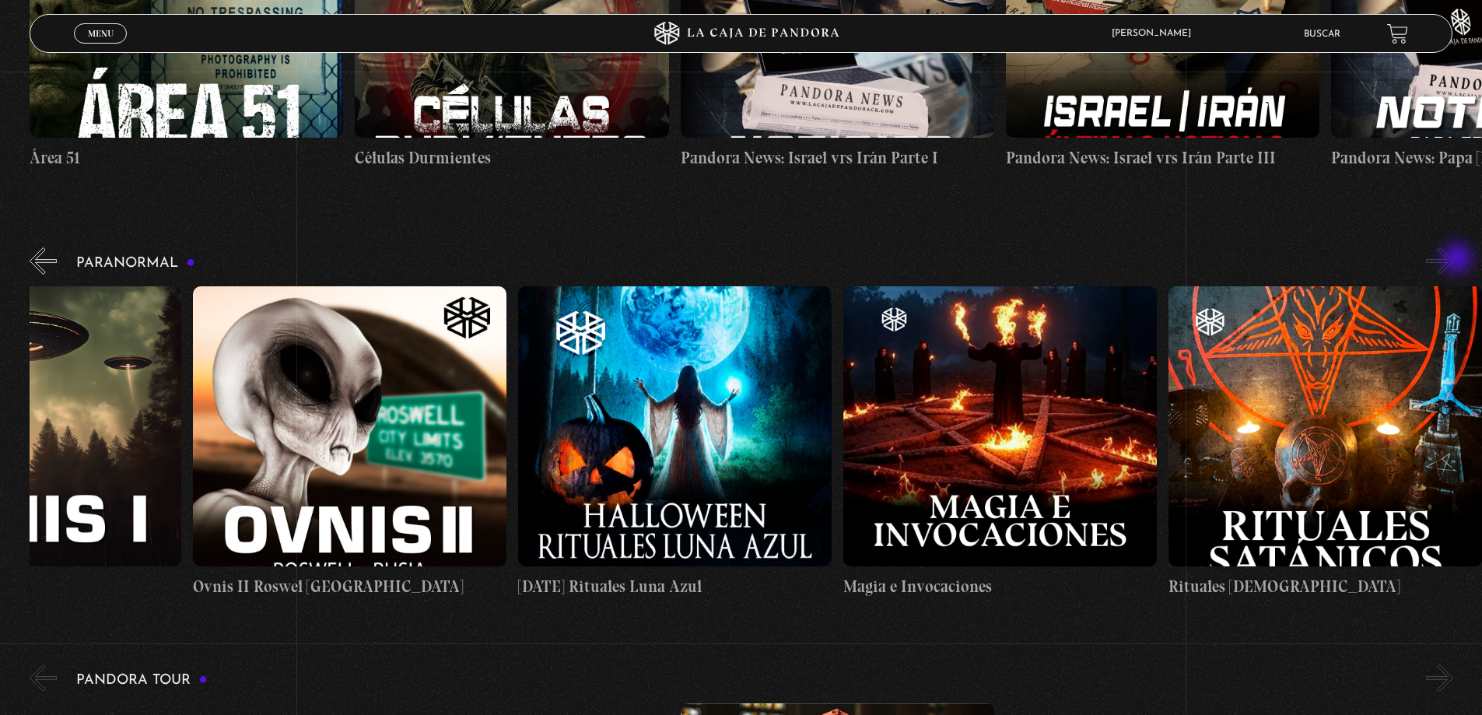
click at [1453, 260] on button "»" at bounding box center [1439, 260] width 27 height 27
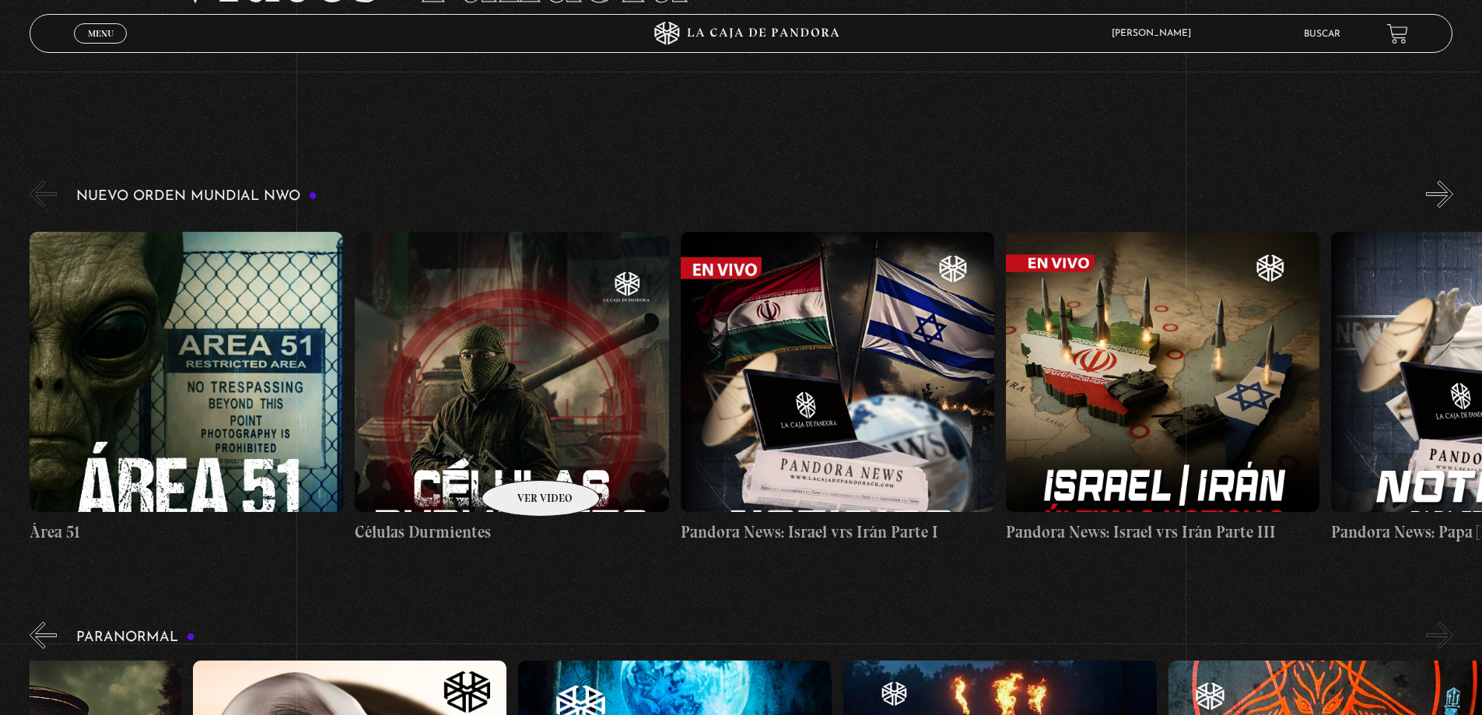
scroll to position [156, 0]
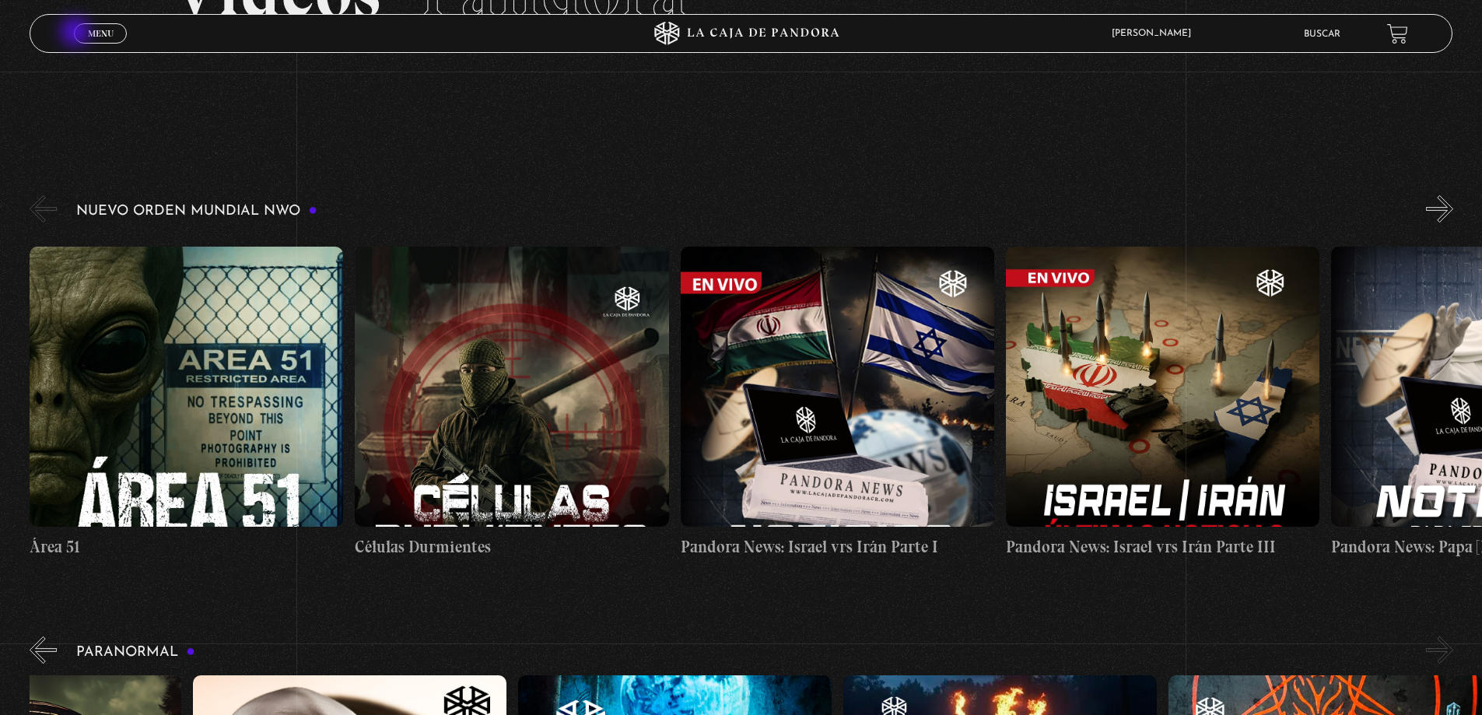
click at [77, 33] on link "Menu Cerrar" at bounding box center [100, 33] width 53 height 20
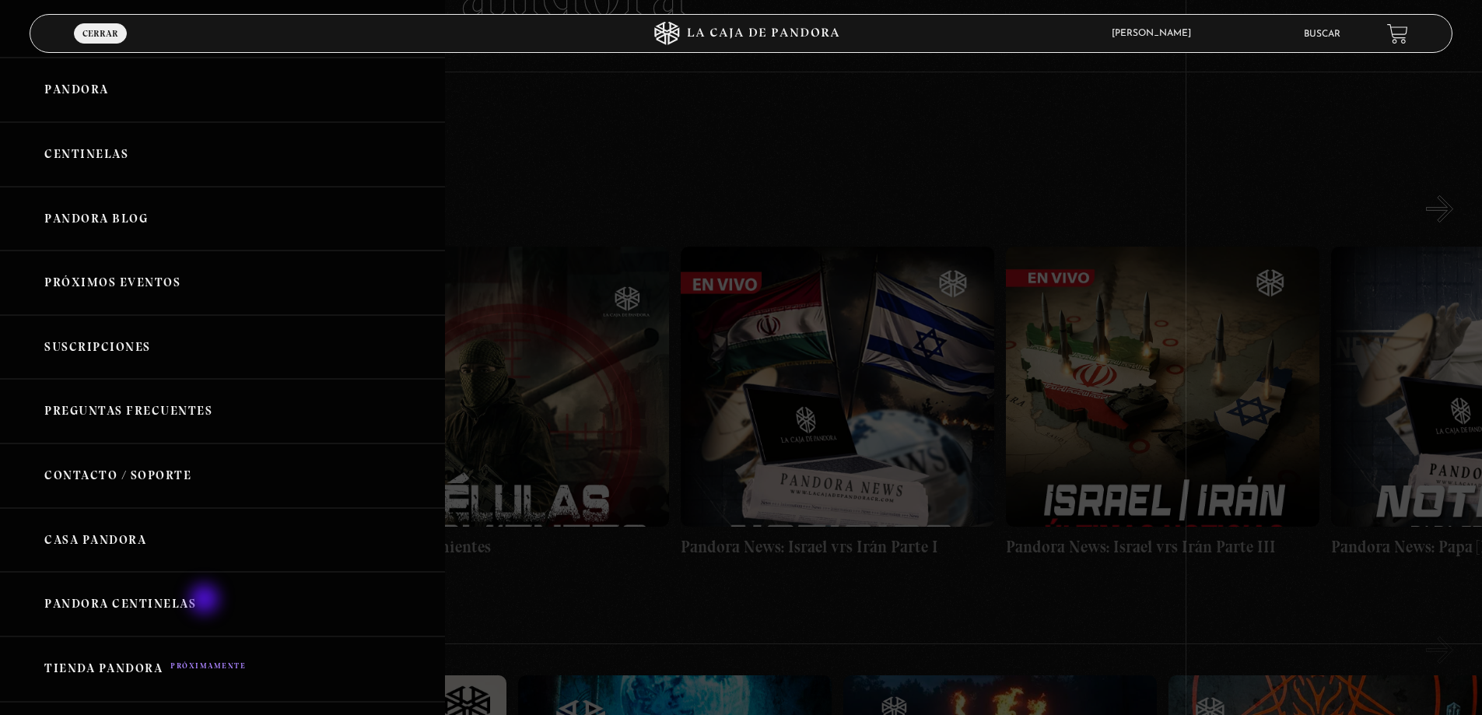
scroll to position [0, 0]
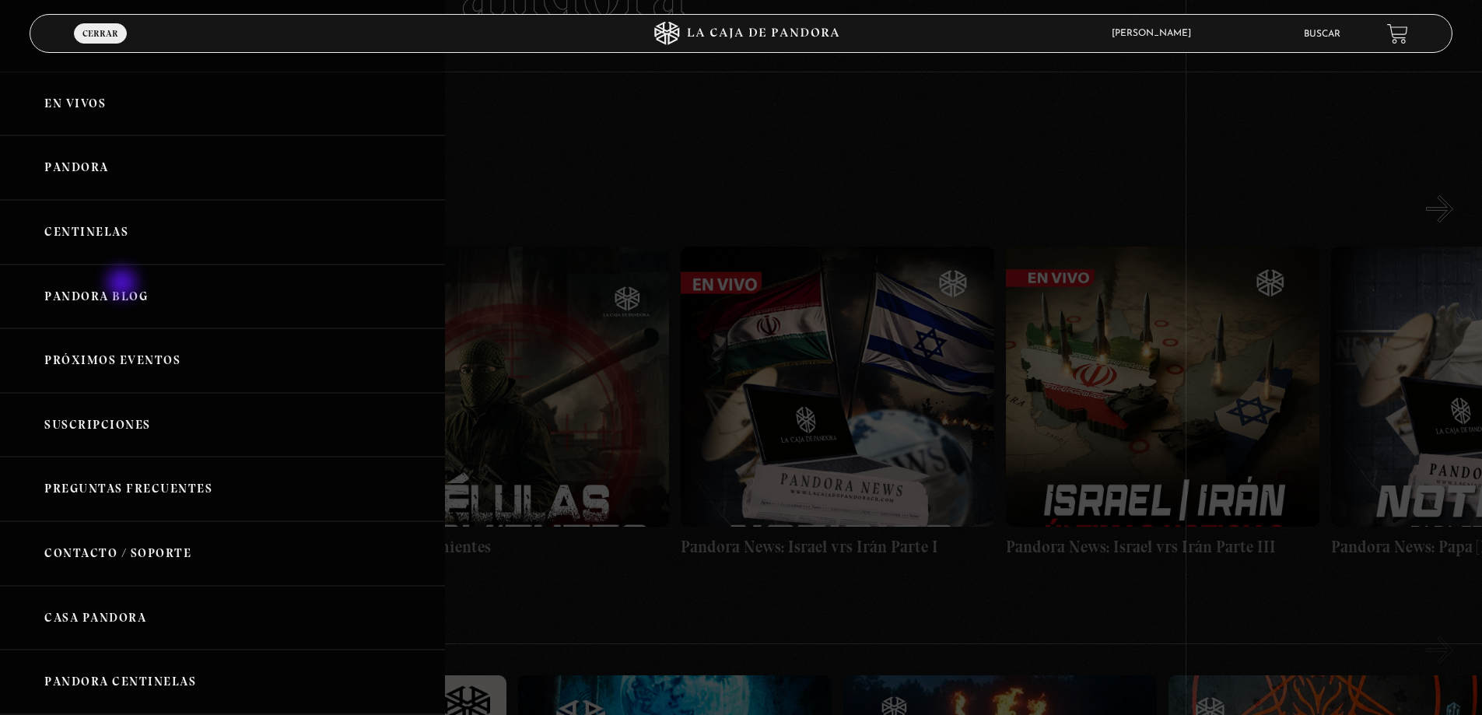
click at [124, 285] on link "Pandora Blog" at bounding box center [222, 296] width 445 height 65
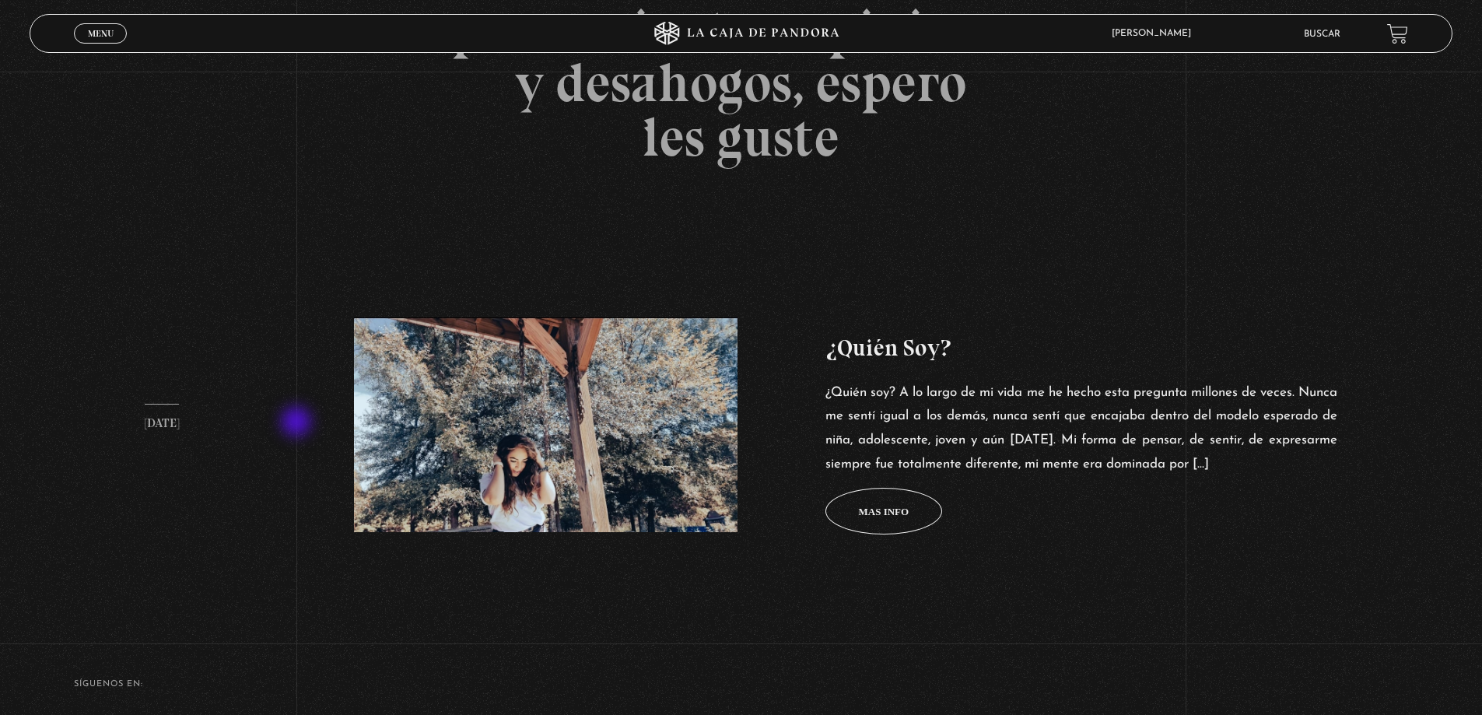
scroll to position [295, 0]
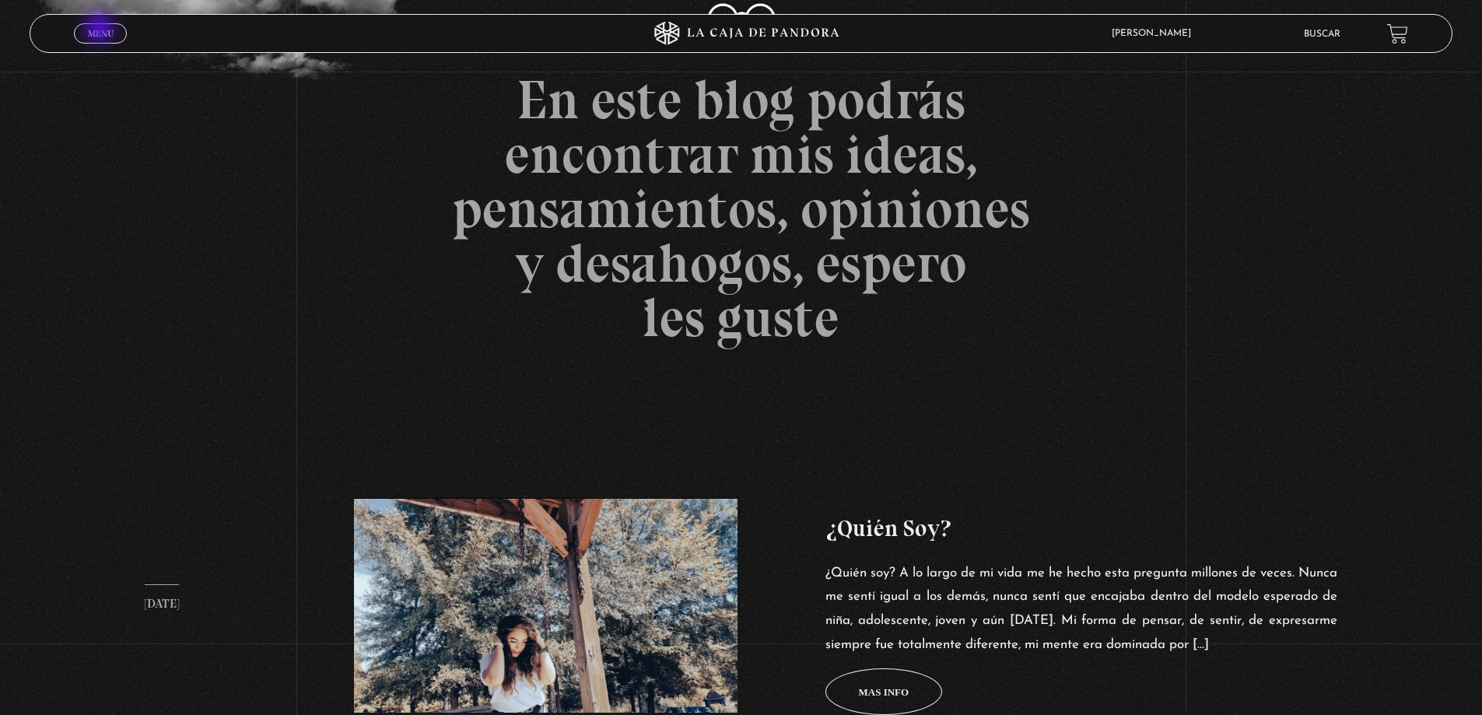
click at [101, 30] on span "Menu" at bounding box center [101, 33] width 26 height 9
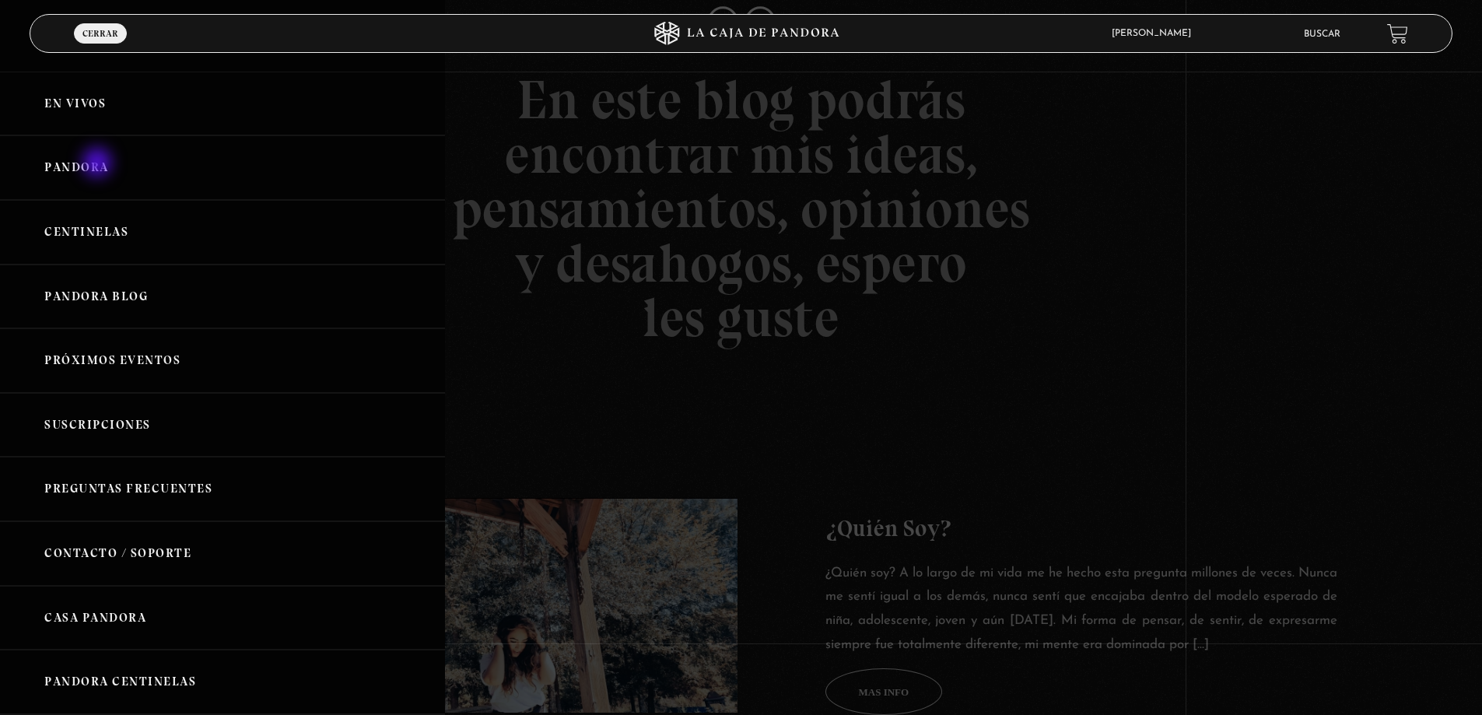
click at [99, 164] on link "Pandora" at bounding box center [222, 167] width 445 height 65
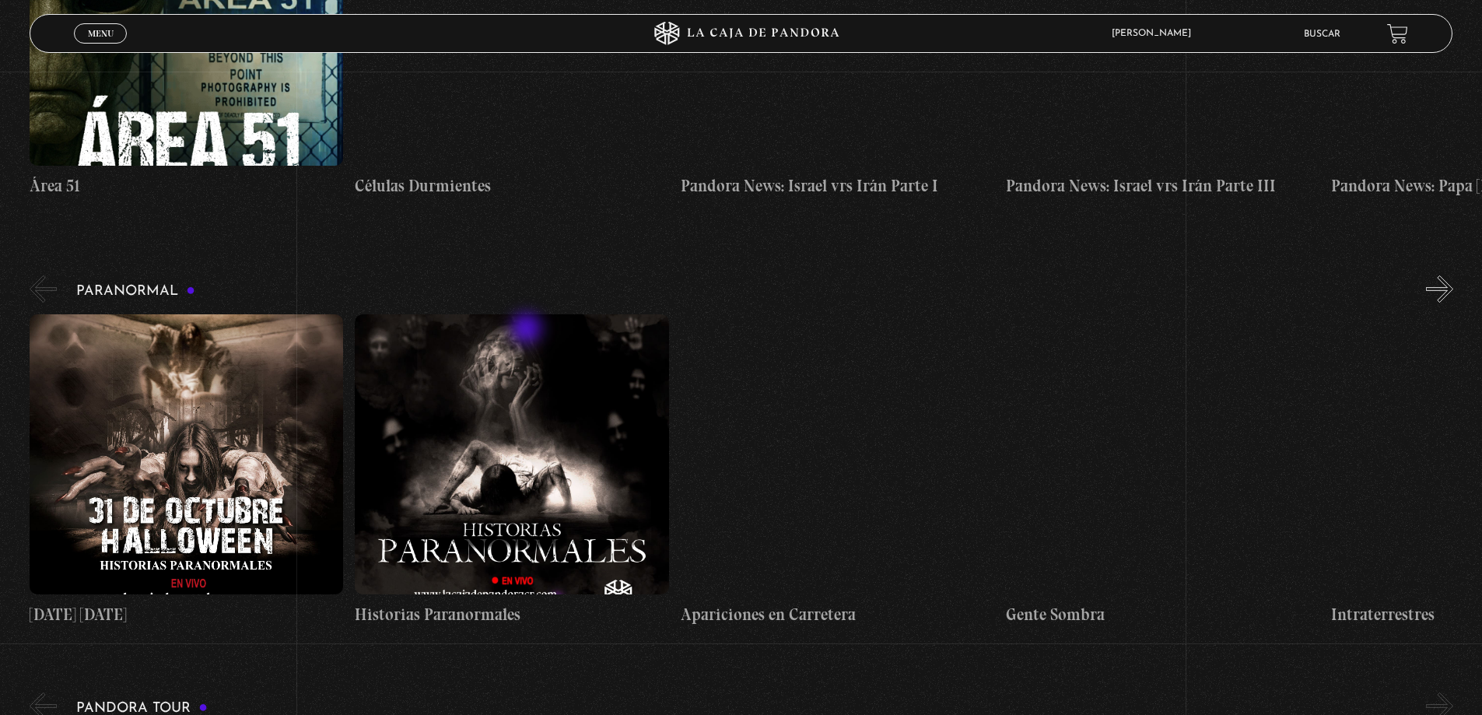
scroll to position [544, 0]
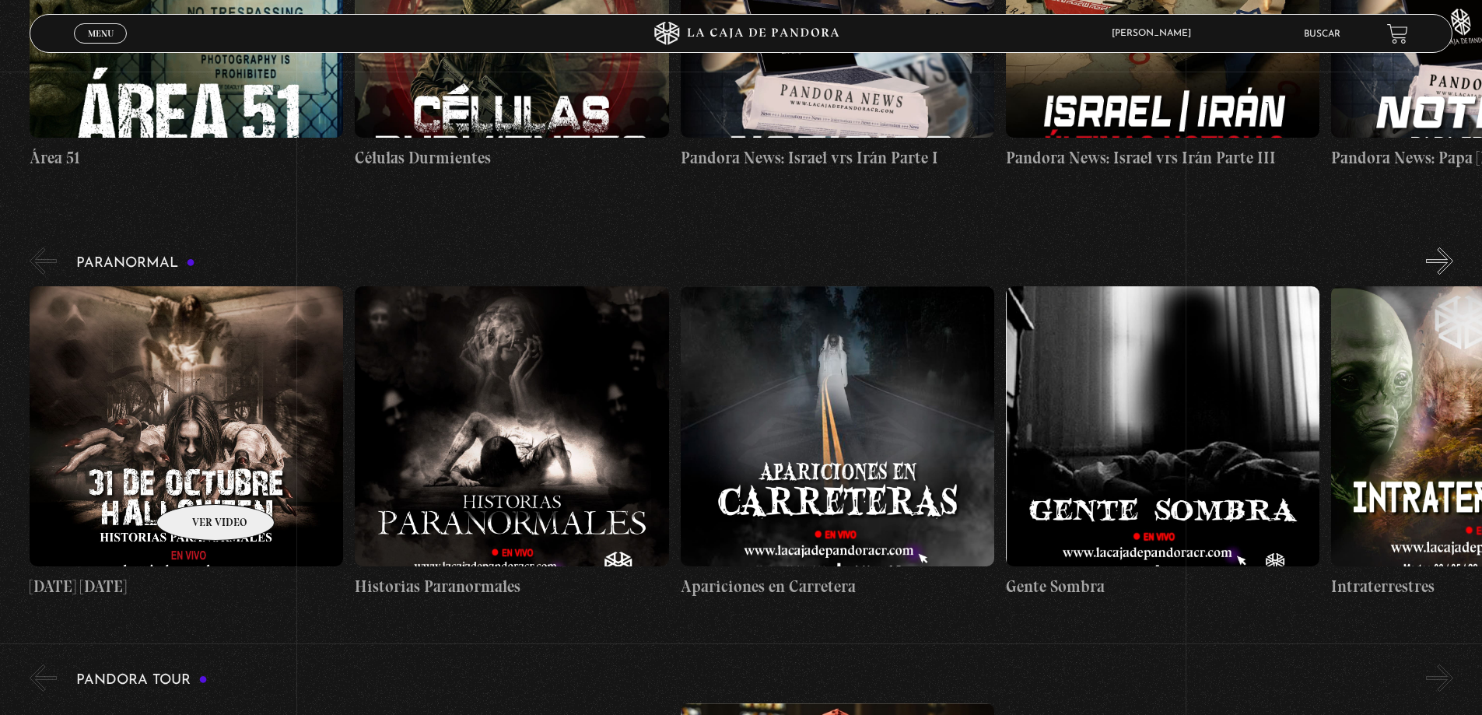
click at [195, 481] on figure at bounding box center [186, 426] width 313 height 280
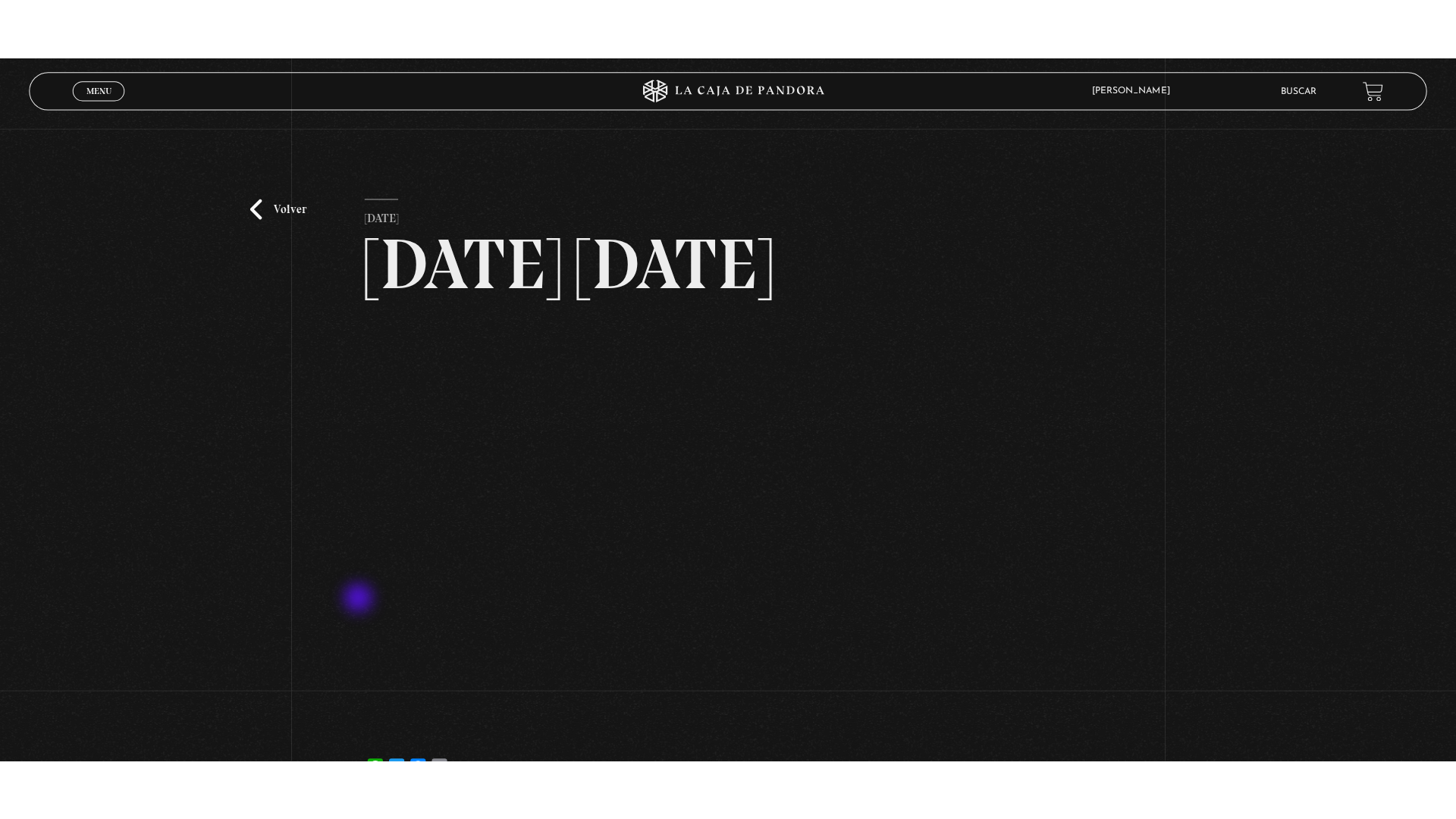
scroll to position [76, 0]
